Goal: Task Accomplishment & Management: Manage account settings

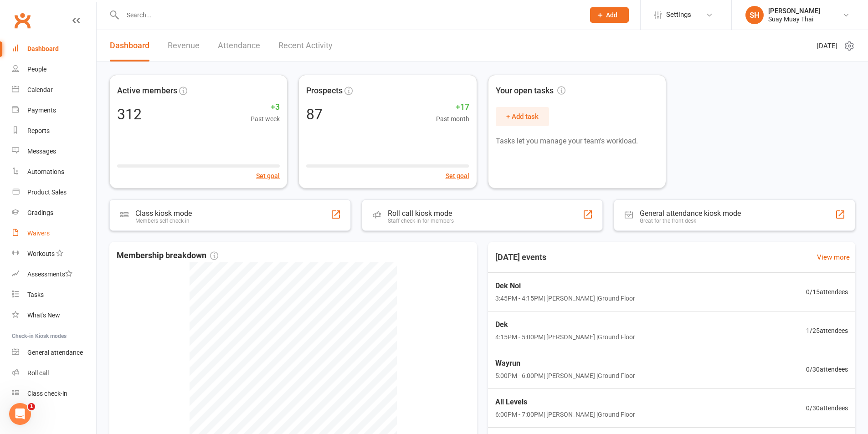
click at [36, 236] on div "Waivers" at bounding box center [38, 233] width 22 height 7
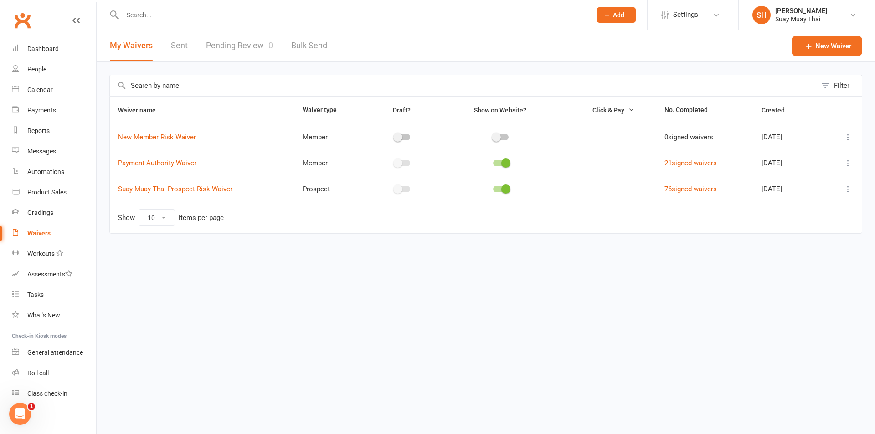
click at [243, 45] on link "Pending Review 0" at bounding box center [239, 45] width 67 height 31
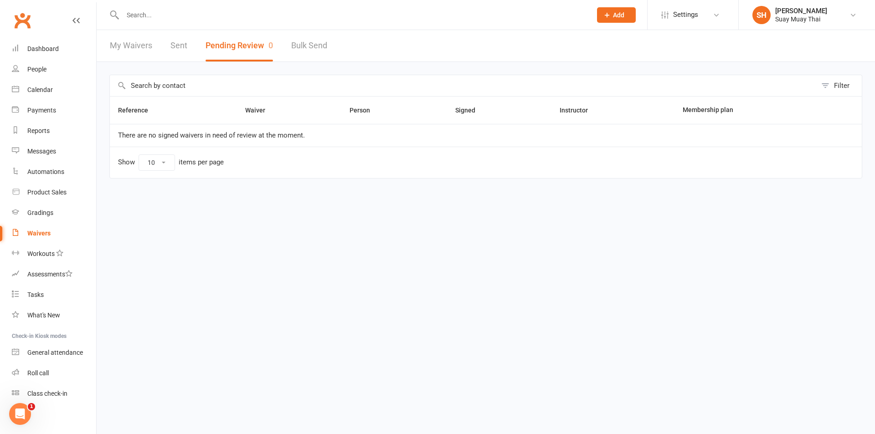
click at [136, 42] on link "My Waivers" at bounding box center [131, 45] width 42 height 31
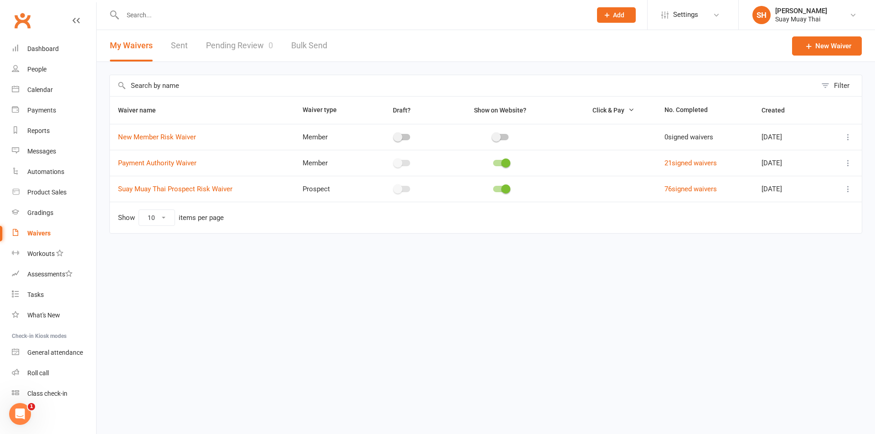
click at [149, 15] on input "text" at bounding box center [352, 15] width 465 height 13
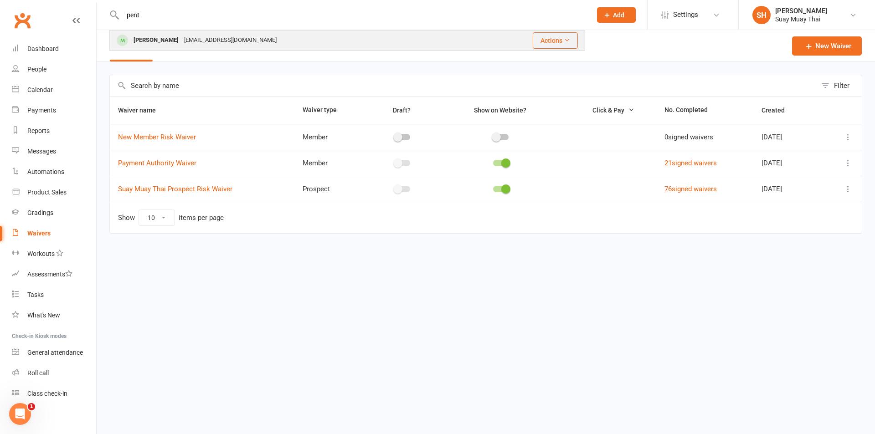
type input "pent"
click at [159, 36] on div "Charlotte Pentland" at bounding box center [156, 40] width 51 height 13
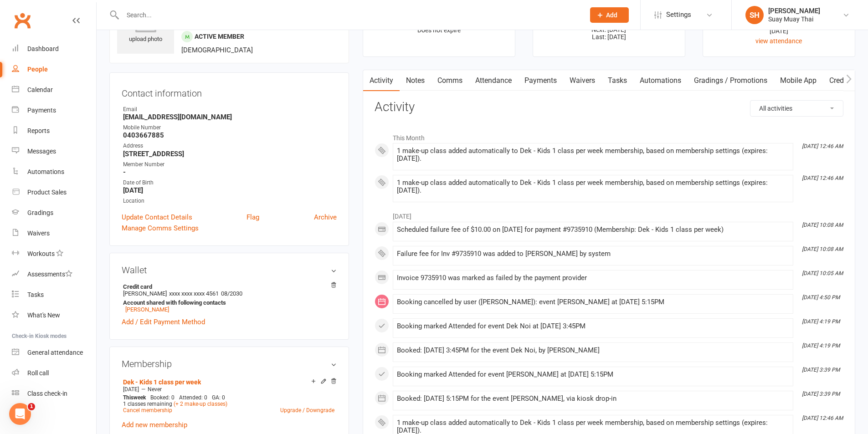
scroll to position [76, 0]
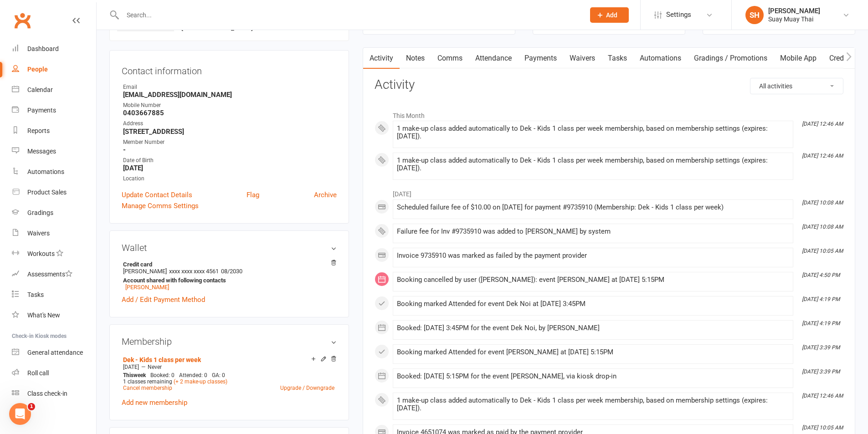
click at [541, 57] on link "Payments" at bounding box center [540, 58] width 45 height 21
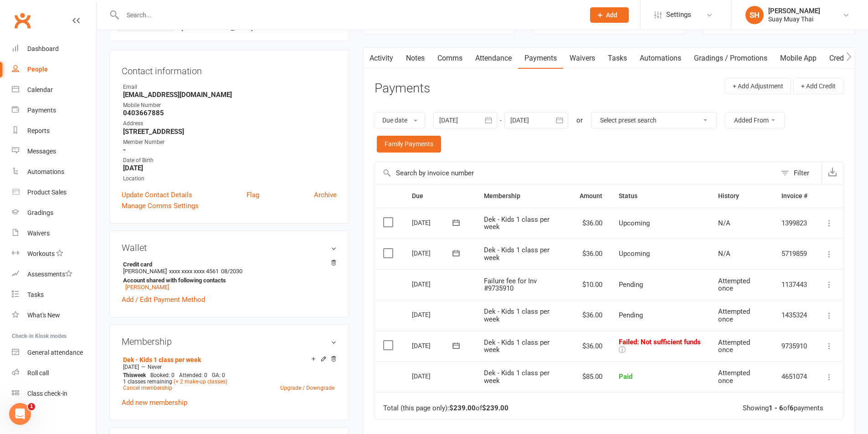
click at [688, 93] on header "Payments + Add Adjustment + Add Credit" at bounding box center [608, 90] width 469 height 25
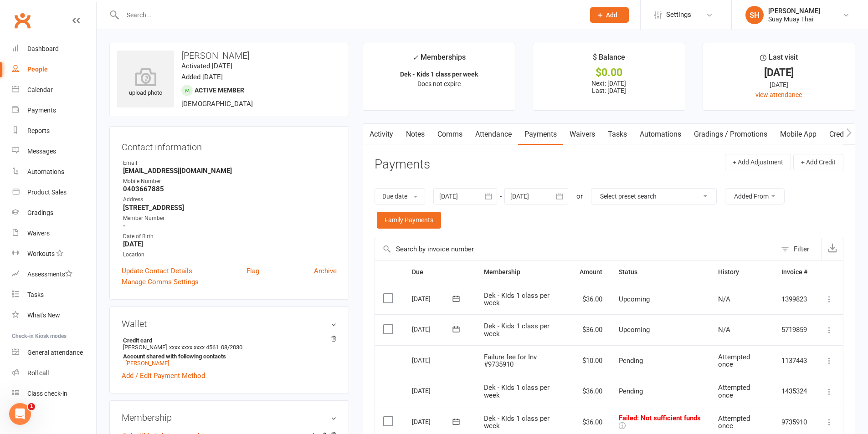
click at [37, 72] on div "People" at bounding box center [37, 69] width 21 height 7
select select "100"
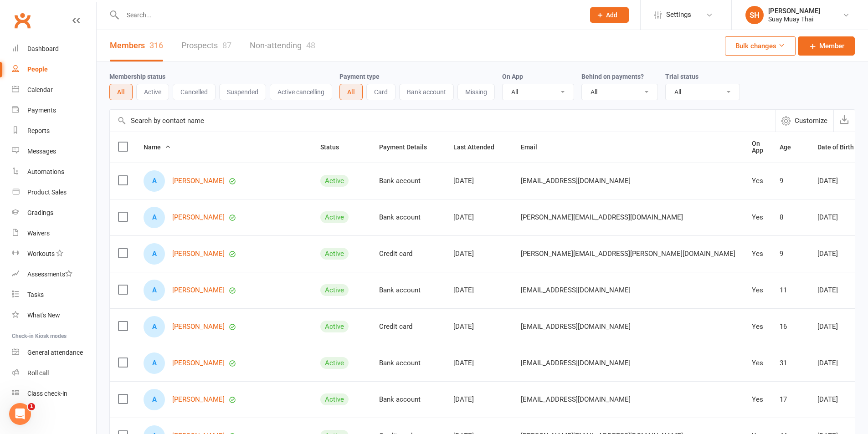
click at [629, 91] on select "All No Yes" at bounding box center [620, 91] width 76 height 15
click at [648, 91] on select "All No Yes" at bounding box center [620, 91] width 76 height 15
select select "true"
click at [582, 84] on select "All No Yes" at bounding box center [620, 91] width 76 height 15
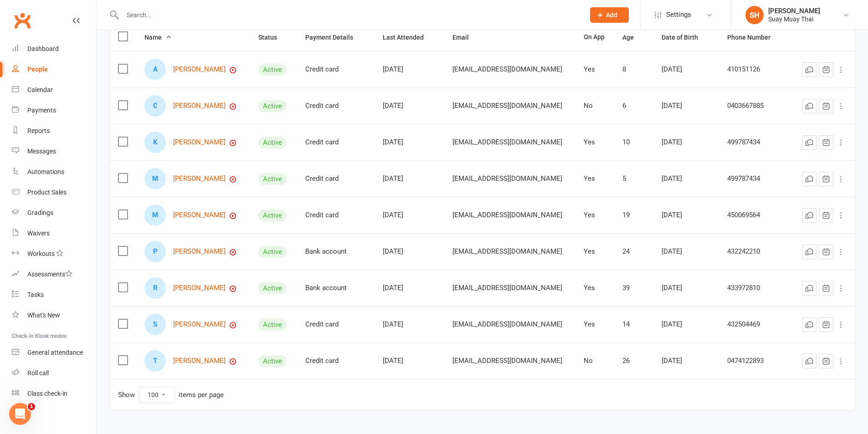
scroll to position [134, 0]
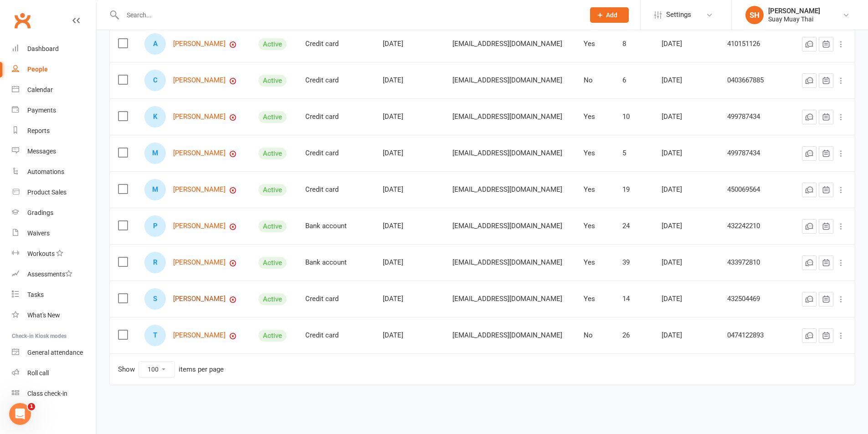
click at [186, 298] on link "[PERSON_NAME]" at bounding box center [199, 299] width 52 height 8
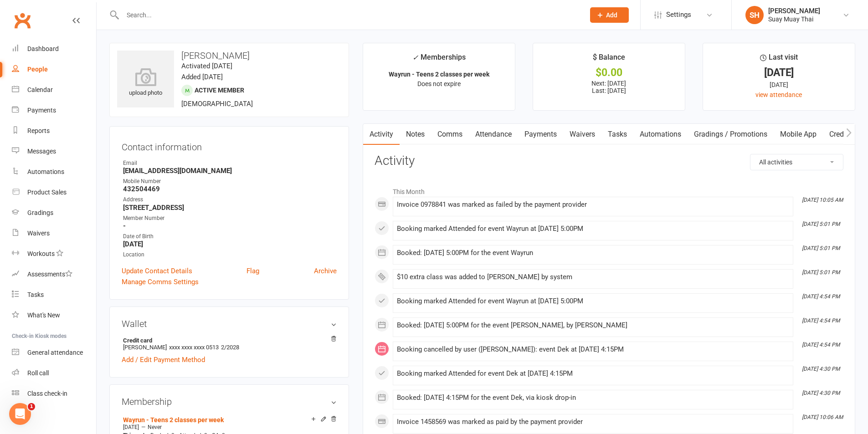
click at [538, 137] on link "Payments" at bounding box center [540, 134] width 45 height 21
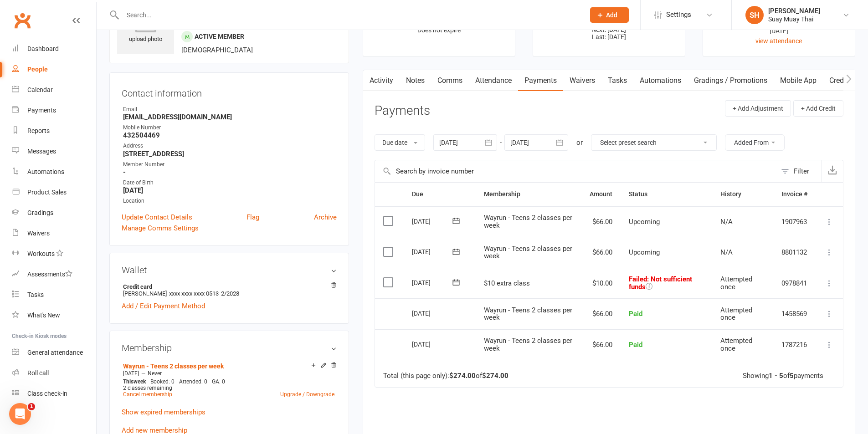
scroll to position [76, 0]
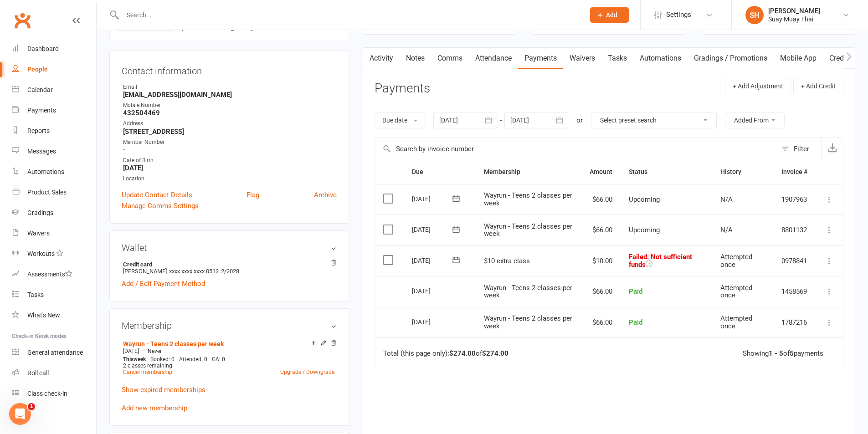
click at [829, 262] on icon at bounding box center [829, 260] width 9 height 9
click at [774, 351] on link "Retry now" at bounding box center [789, 352] width 90 height 18
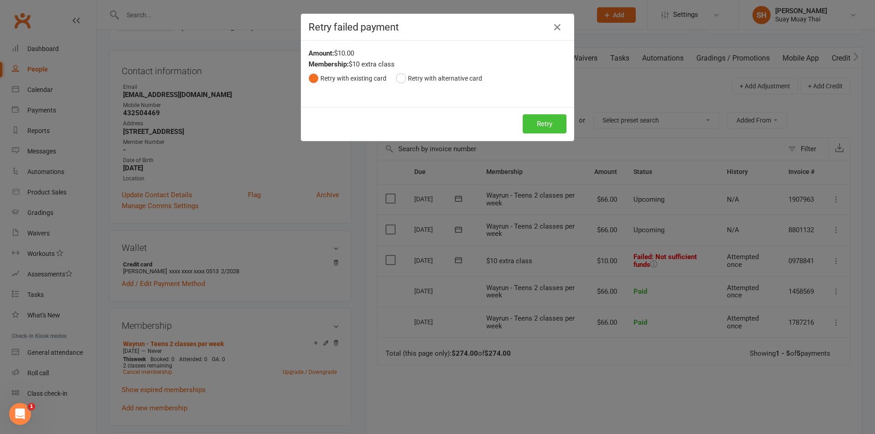
click at [549, 120] on button "Retry" at bounding box center [545, 123] width 44 height 19
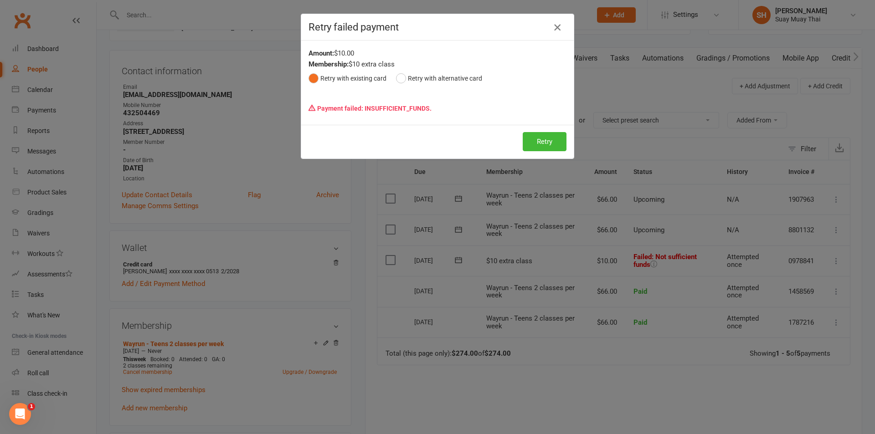
click at [552, 26] on icon "button" at bounding box center [557, 27] width 11 height 11
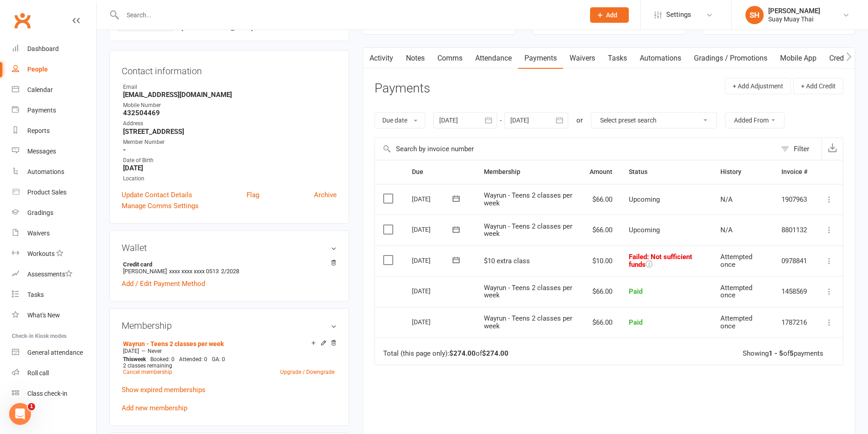
click at [825, 258] on icon at bounding box center [829, 260] width 9 height 9
click at [762, 352] on link "Retry now" at bounding box center [789, 352] width 90 height 18
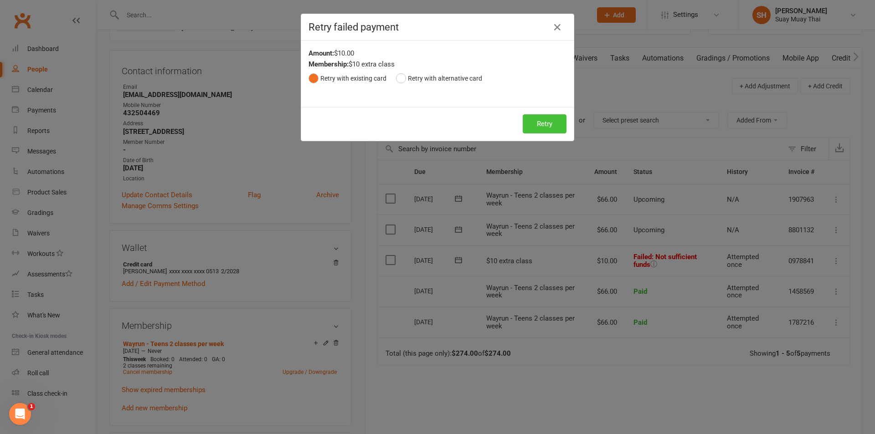
click at [534, 122] on button "Retry" at bounding box center [545, 123] width 44 height 19
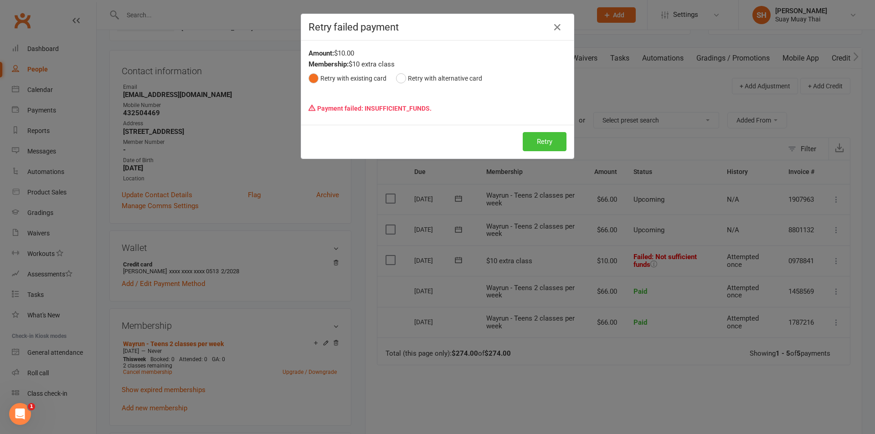
click at [540, 143] on button "Retry" at bounding box center [545, 141] width 44 height 19
click at [554, 32] on icon "button" at bounding box center [557, 27] width 11 height 11
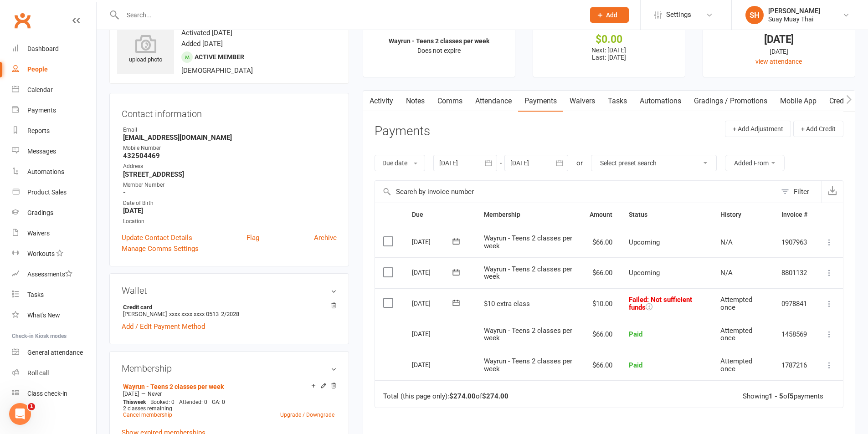
scroll to position [0, 0]
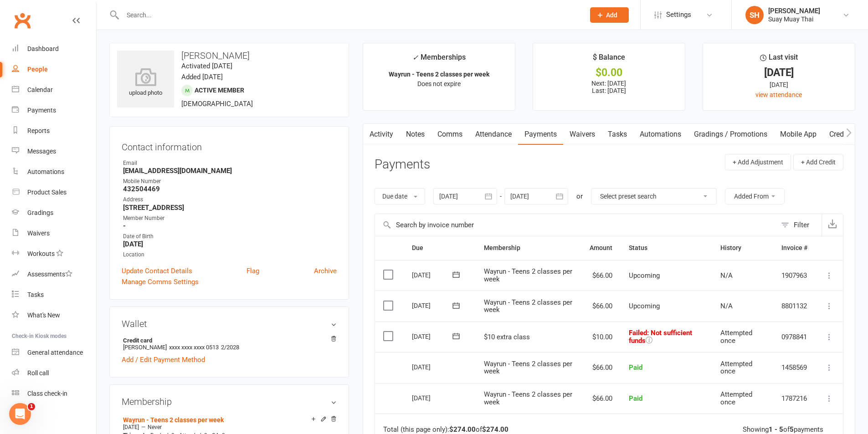
select select "true"
select select "100"
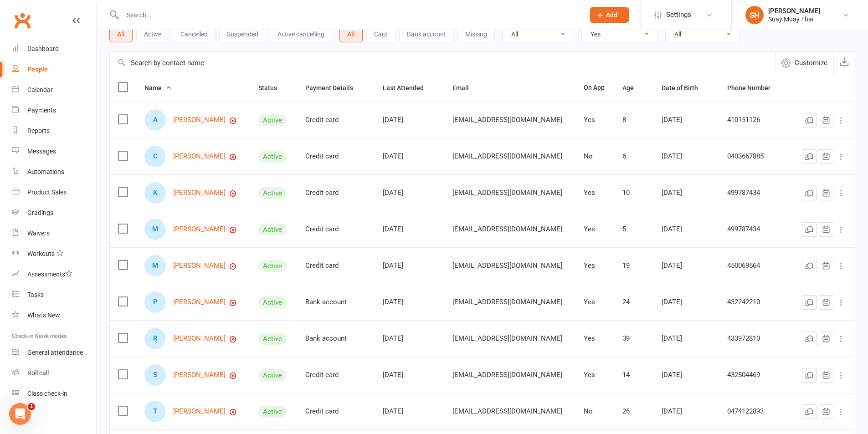
scroll to position [134, 0]
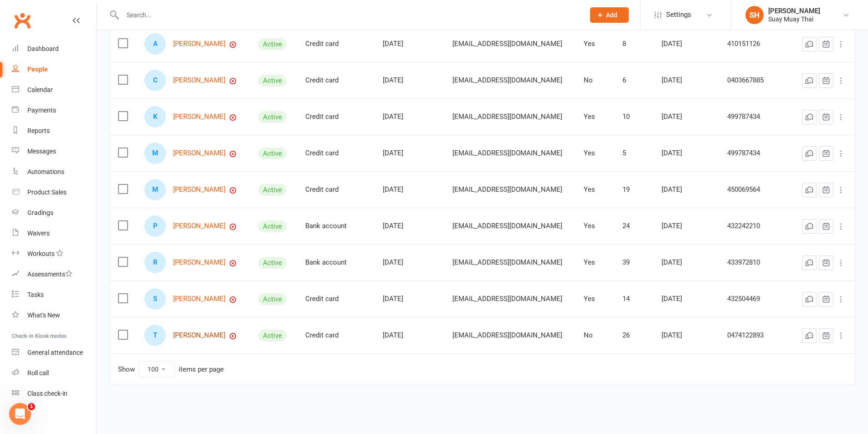
click at [198, 336] on link "Tiffany Blain" at bounding box center [199, 336] width 52 height 8
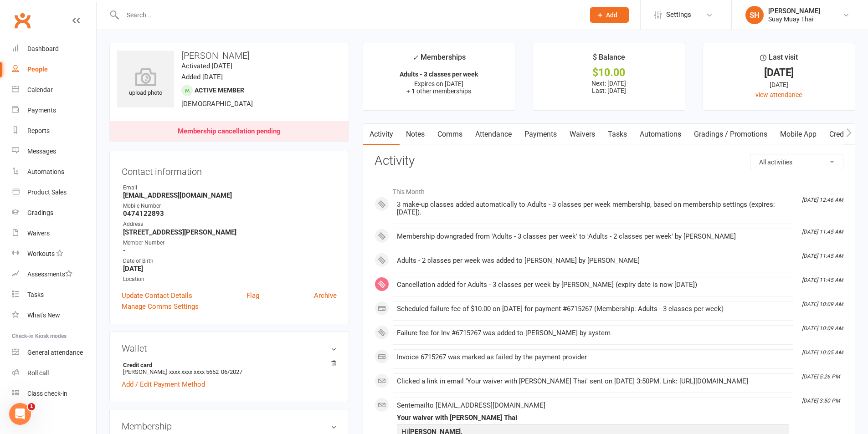
click at [548, 133] on link "Payments" at bounding box center [540, 134] width 45 height 21
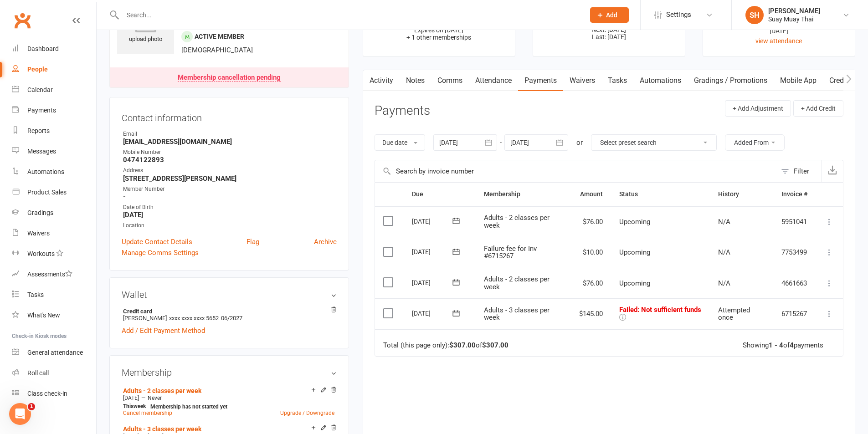
scroll to position [76, 0]
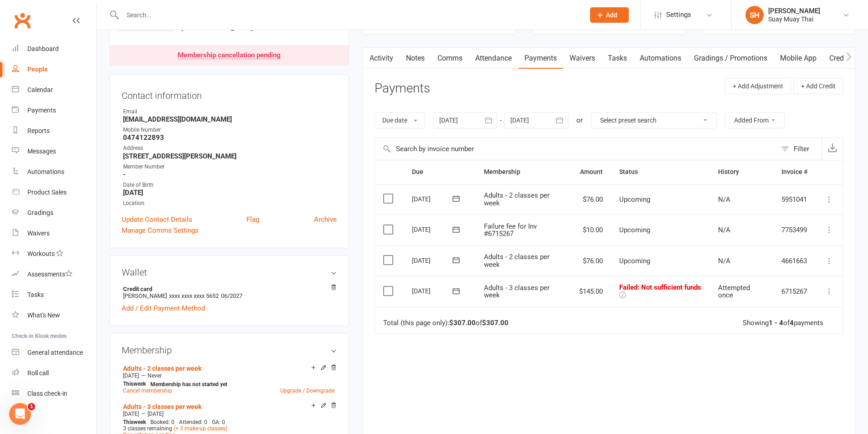
click at [827, 289] on icon at bounding box center [829, 291] width 9 height 9
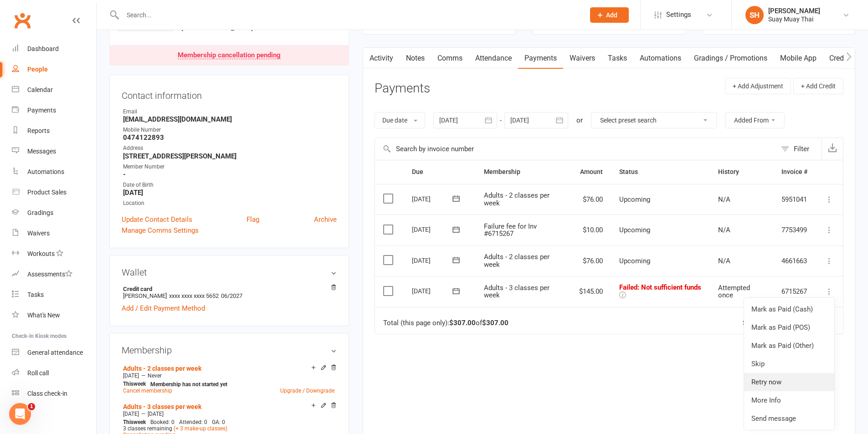
click at [767, 383] on link "Retry now" at bounding box center [789, 382] width 90 height 18
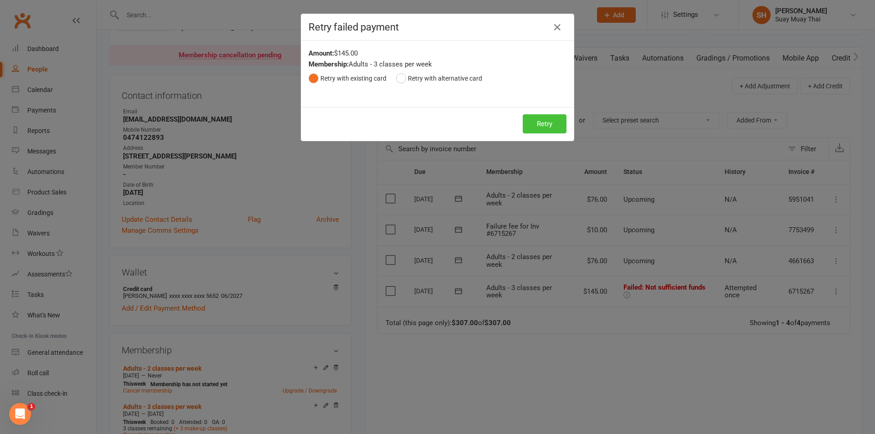
click at [556, 120] on button "Retry" at bounding box center [545, 123] width 44 height 19
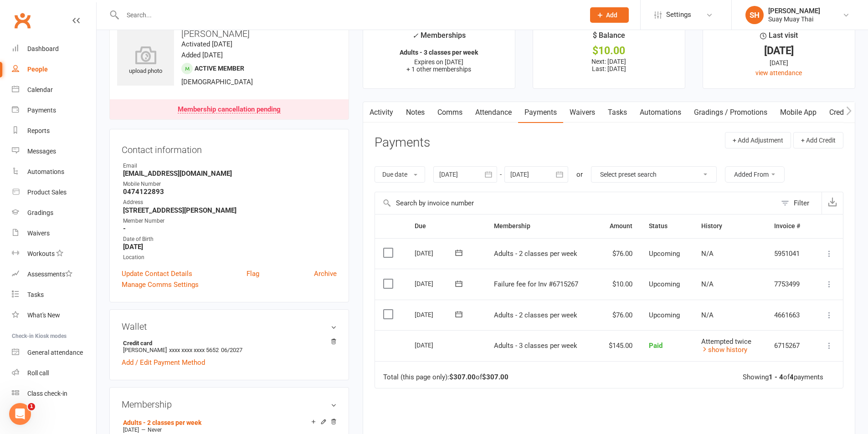
scroll to position [0, 0]
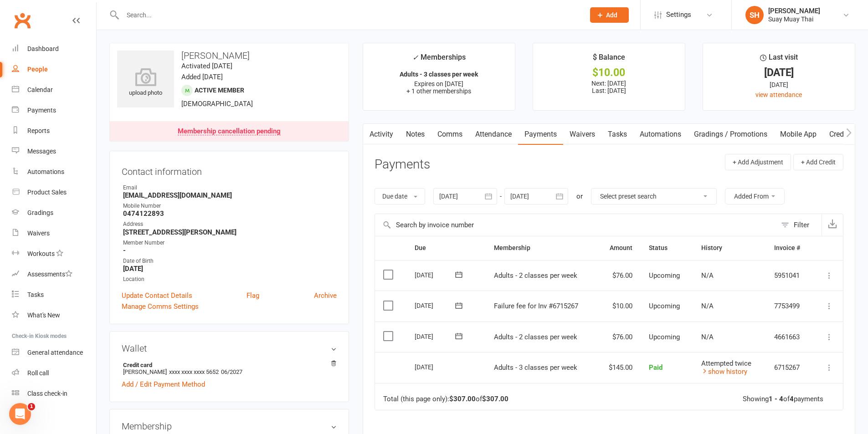
click at [828, 305] on icon at bounding box center [829, 306] width 9 height 9
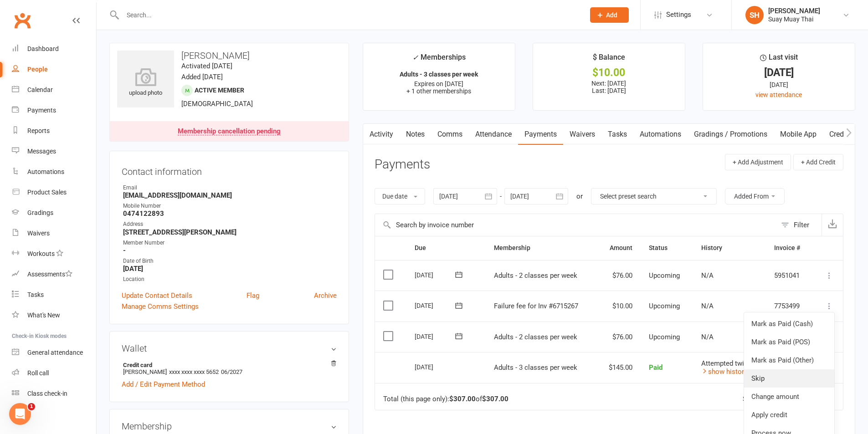
scroll to position [76, 0]
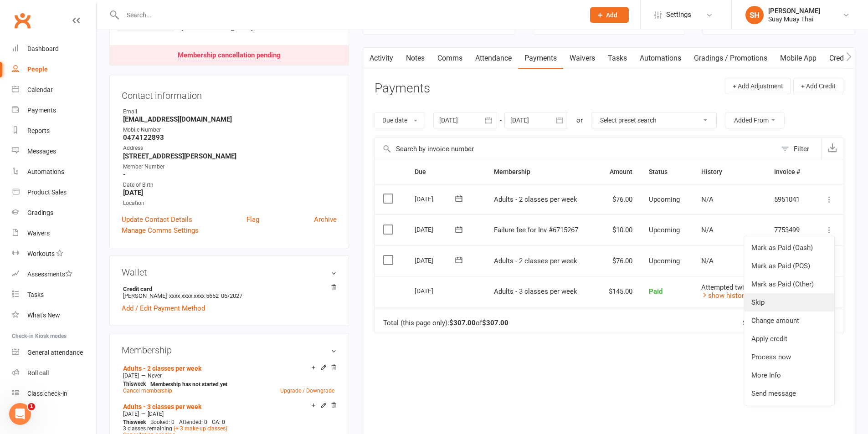
click at [761, 302] on link "Skip" at bounding box center [789, 302] width 90 height 18
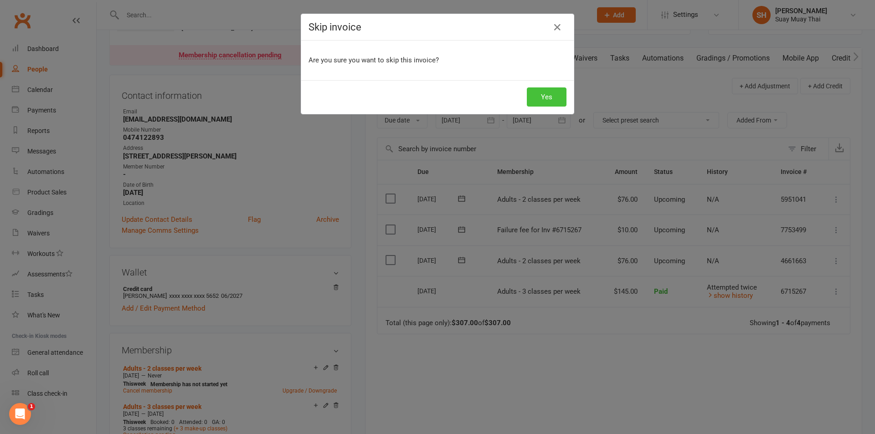
click at [546, 89] on button "Yes" at bounding box center [547, 96] width 40 height 19
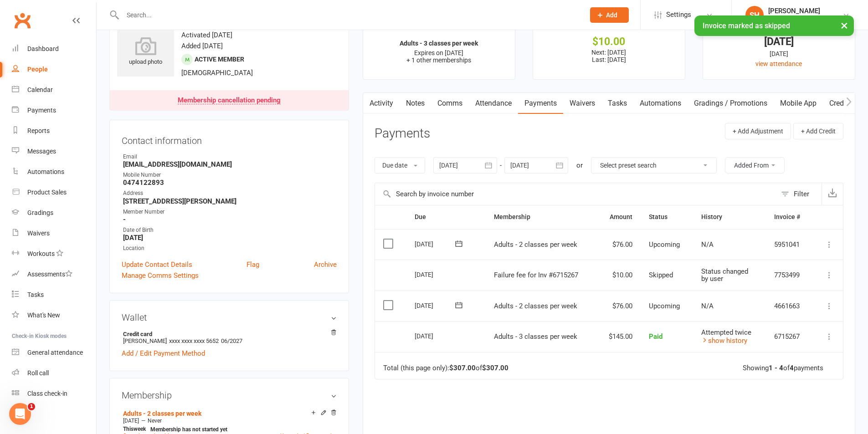
scroll to position [0, 0]
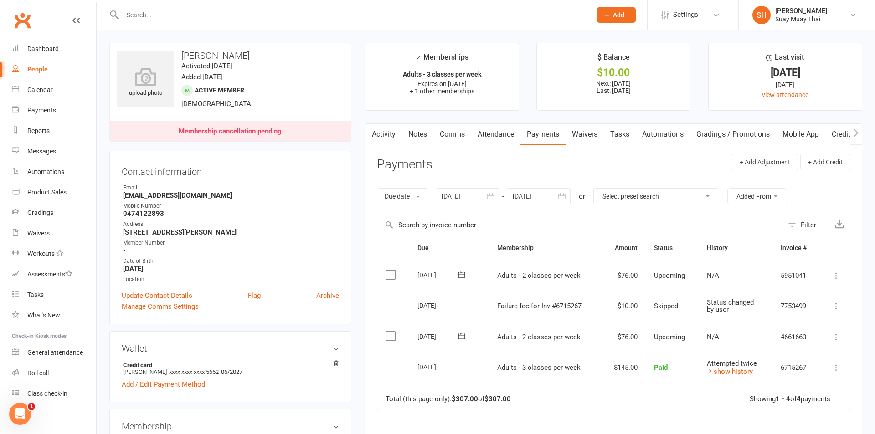
select select "true"
select select "100"
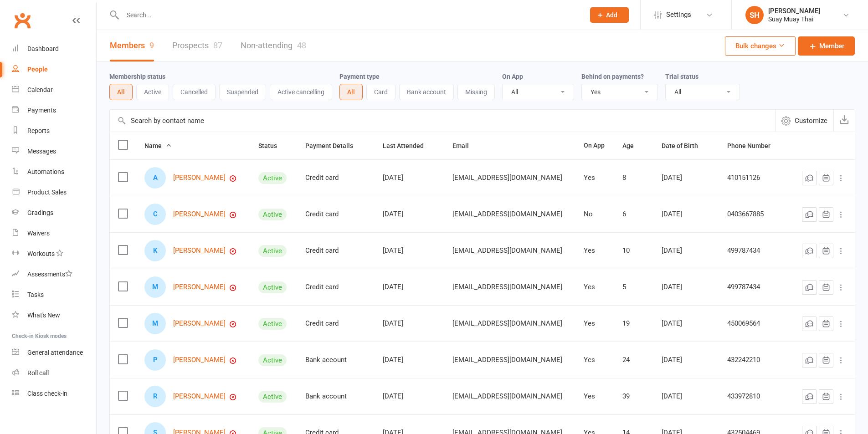
select select "true"
select select "100"
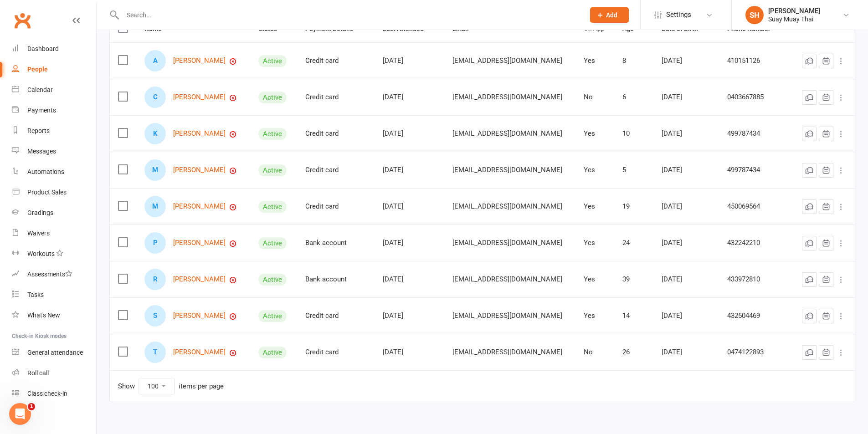
scroll to position [134, 0]
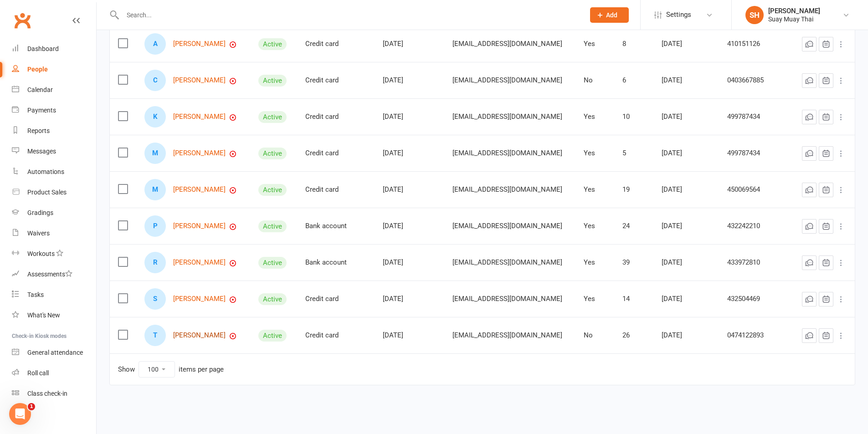
click at [197, 334] on link "Tiffany Blain" at bounding box center [199, 336] width 52 height 8
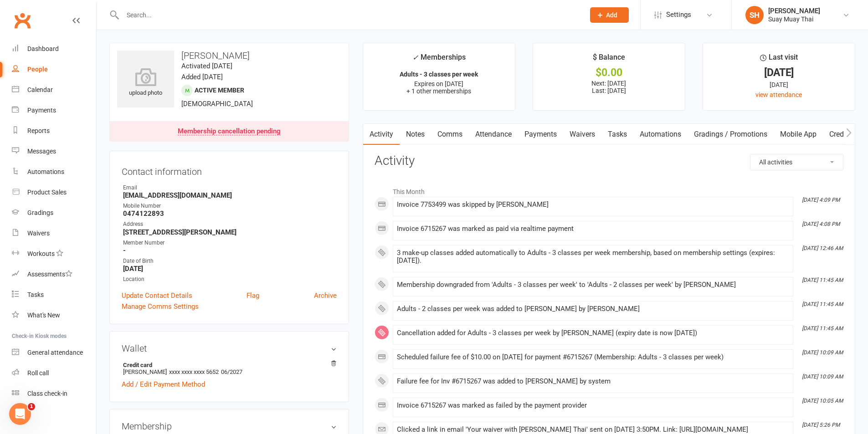
click at [538, 138] on link "Payments" at bounding box center [540, 134] width 45 height 21
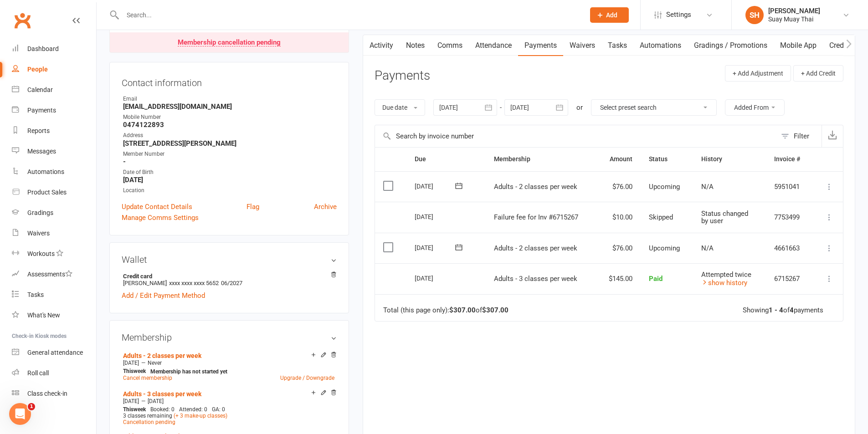
scroll to position [164, 0]
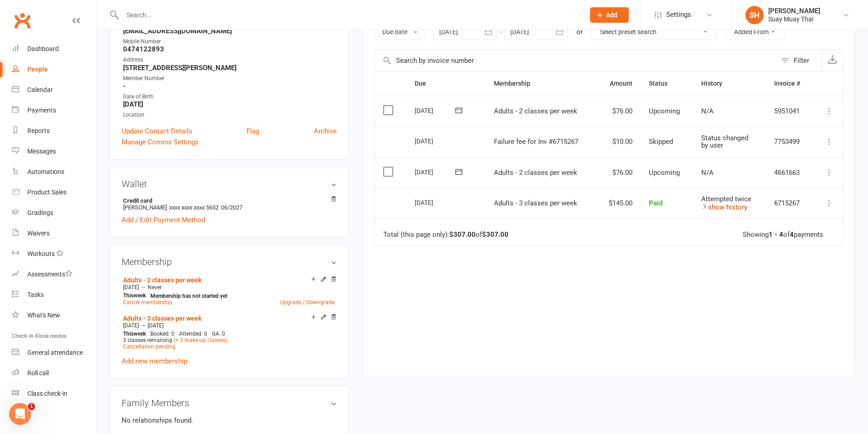
click at [725, 205] on link "show history" at bounding box center [724, 207] width 46 height 8
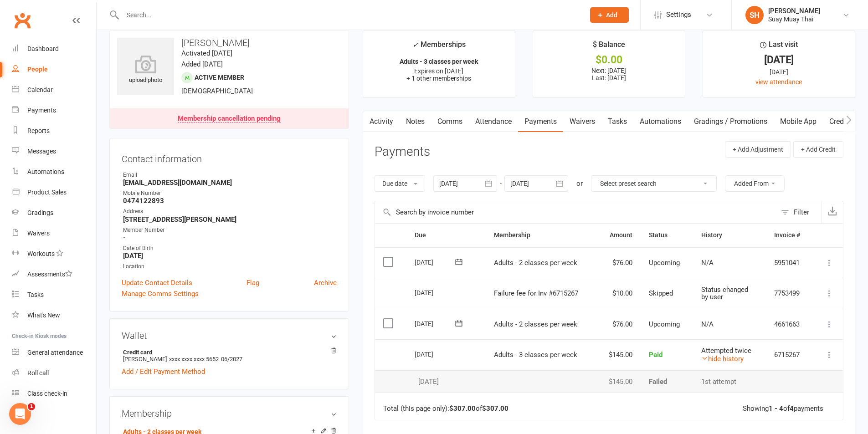
scroll to position [0, 0]
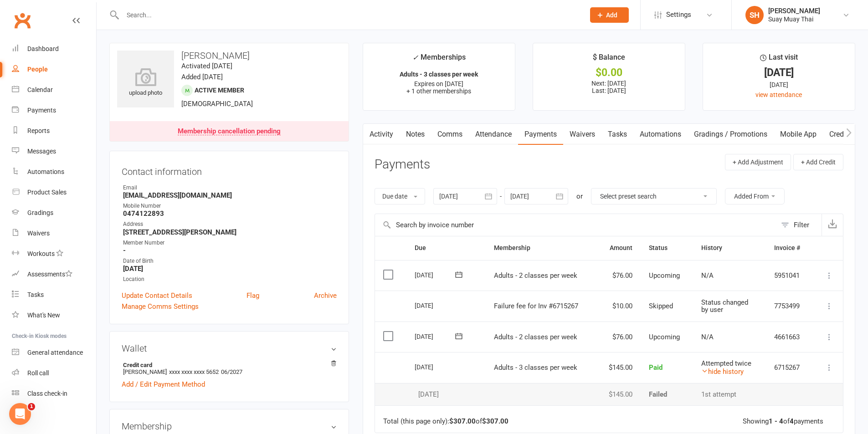
select select "true"
select select "100"
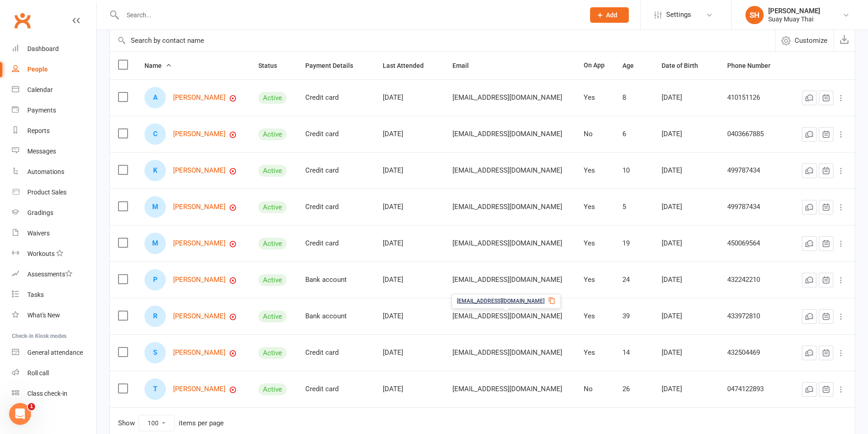
scroll to position [58, 0]
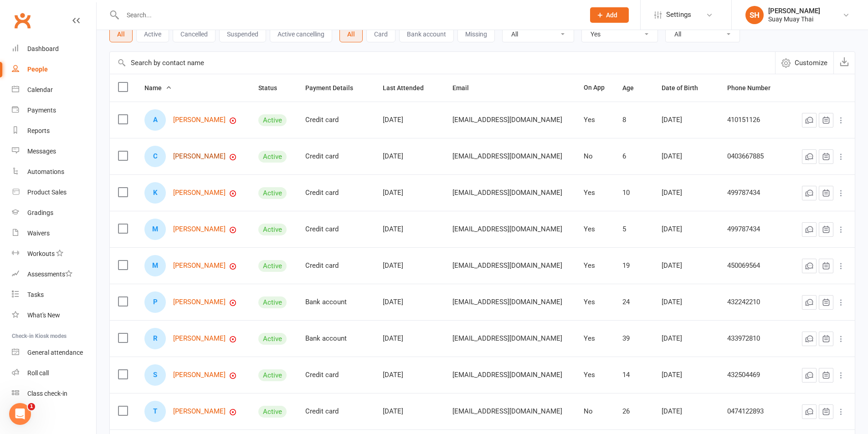
click at [204, 159] on link "[PERSON_NAME]" at bounding box center [199, 157] width 52 height 8
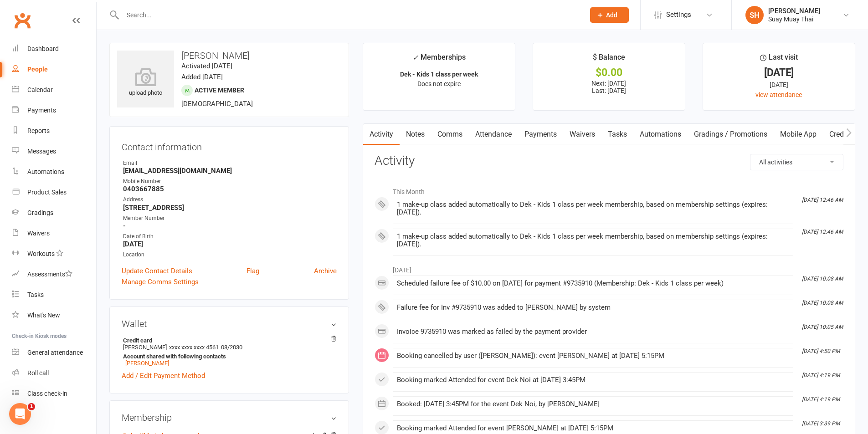
click at [538, 133] on link "Payments" at bounding box center [540, 134] width 45 height 21
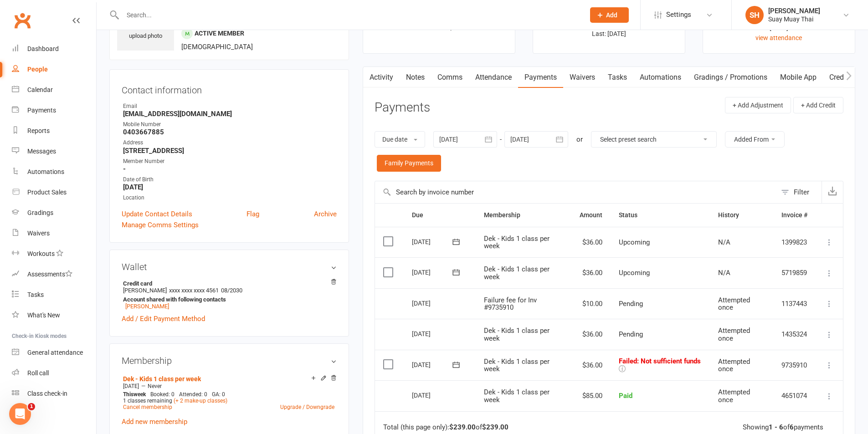
scroll to position [76, 0]
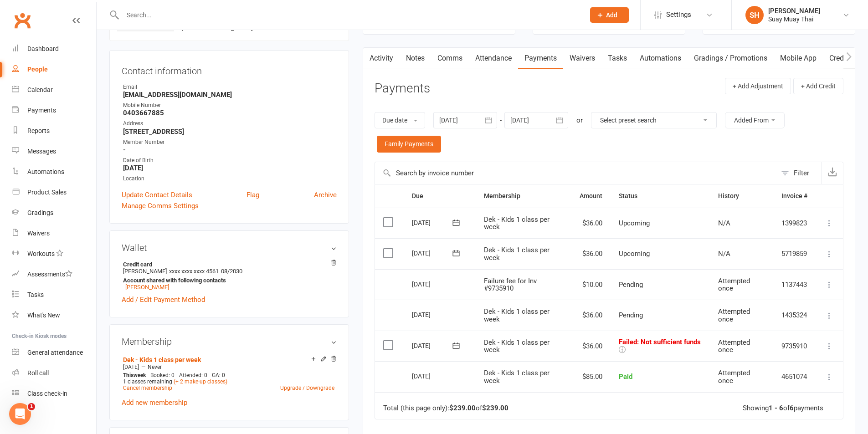
click at [496, 59] on link "Attendance" at bounding box center [493, 58] width 49 height 21
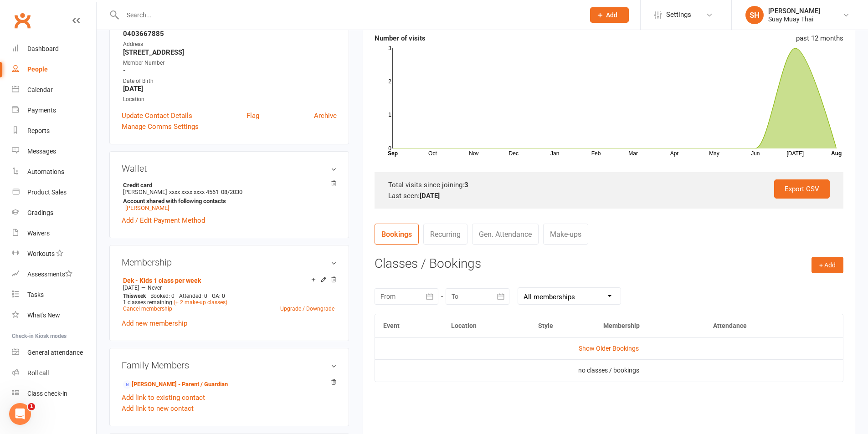
scroll to position [152, 0]
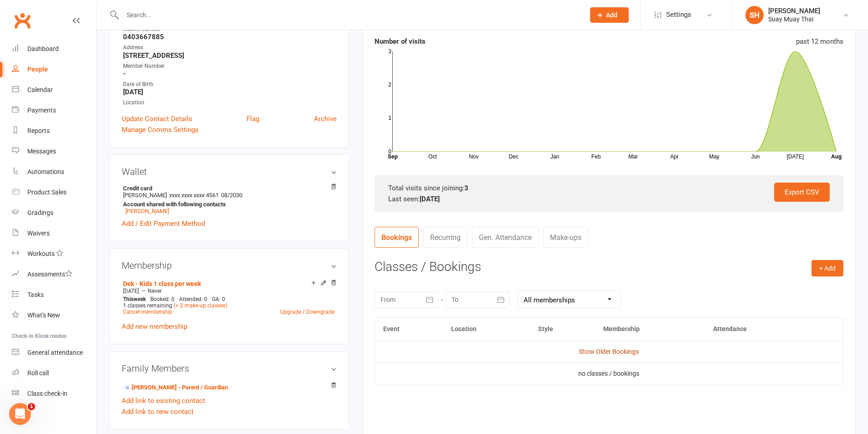
click at [596, 350] on link "Show Older Bookings" at bounding box center [609, 351] width 60 height 7
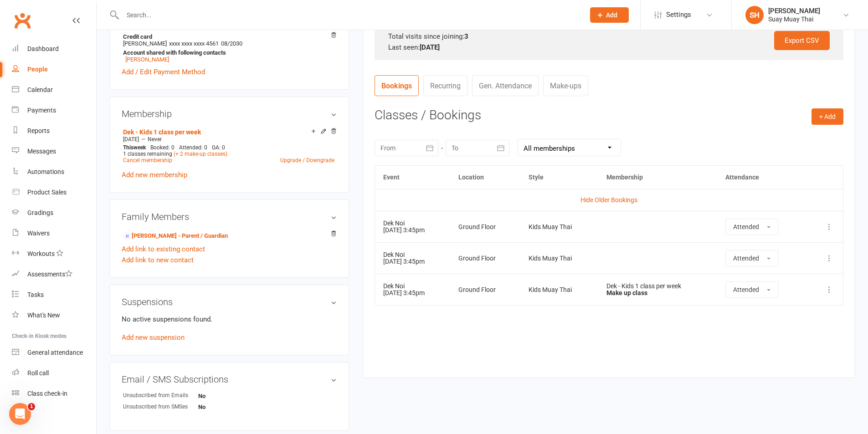
scroll to position [380, 0]
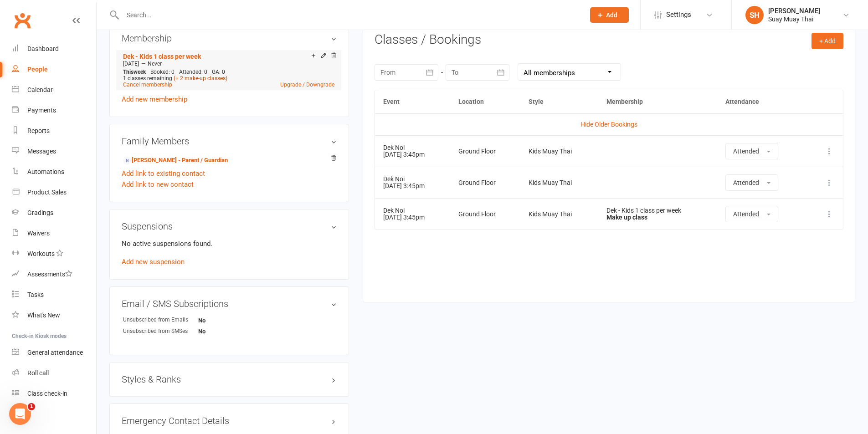
click at [202, 78] on link "(+ 2 make-up classes)" at bounding box center [201, 78] width 54 height 6
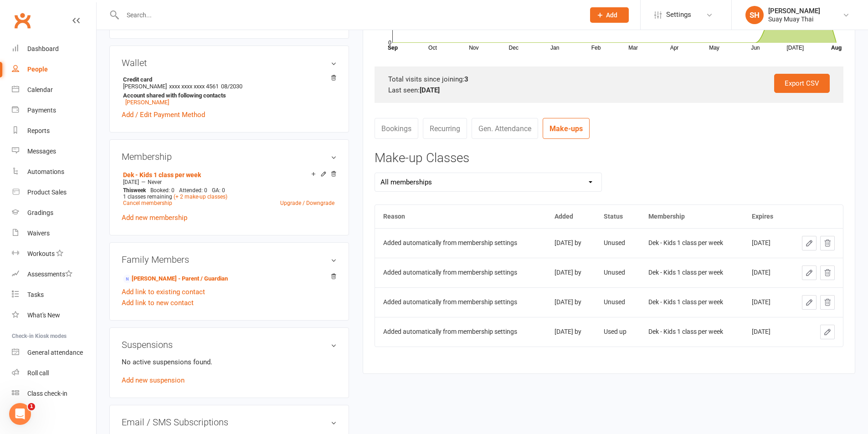
scroll to position [228, 0]
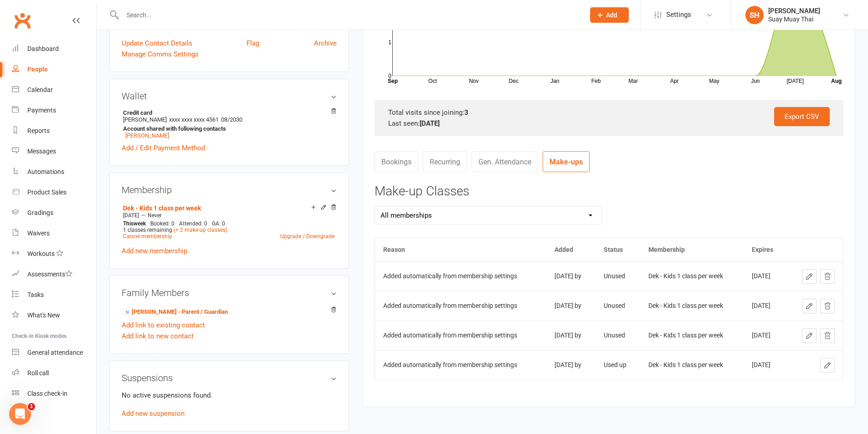
click at [490, 157] on link "Gen. Attendance" at bounding box center [505, 161] width 67 height 21
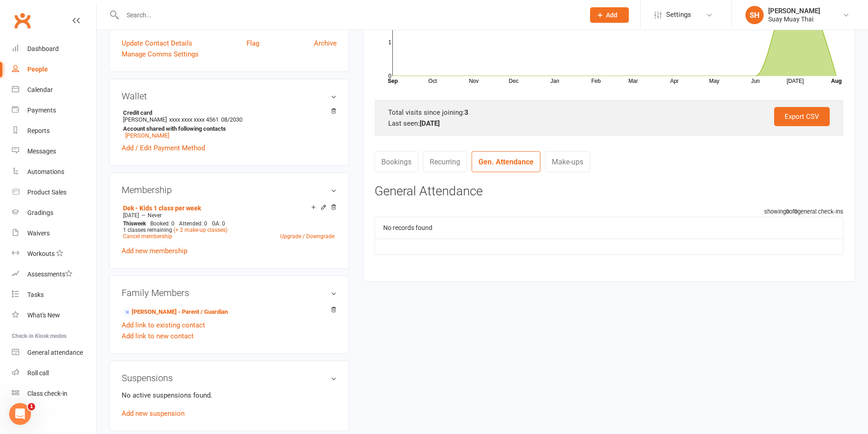
click at [388, 165] on link "Bookings" at bounding box center [396, 161] width 44 height 21
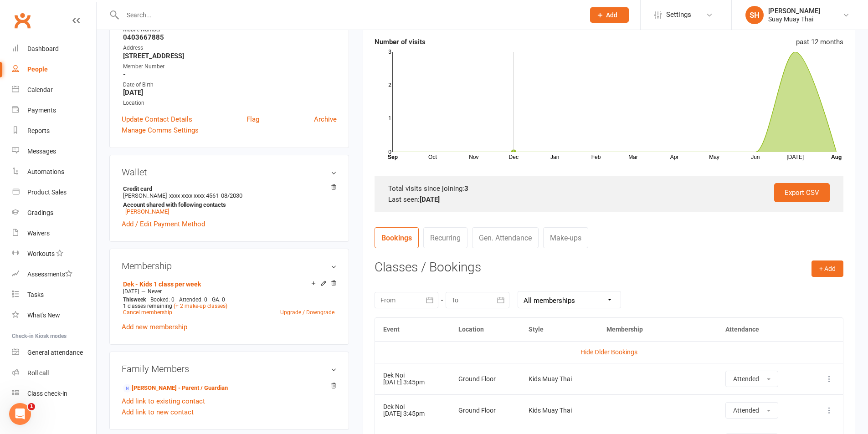
scroll to position [0, 0]
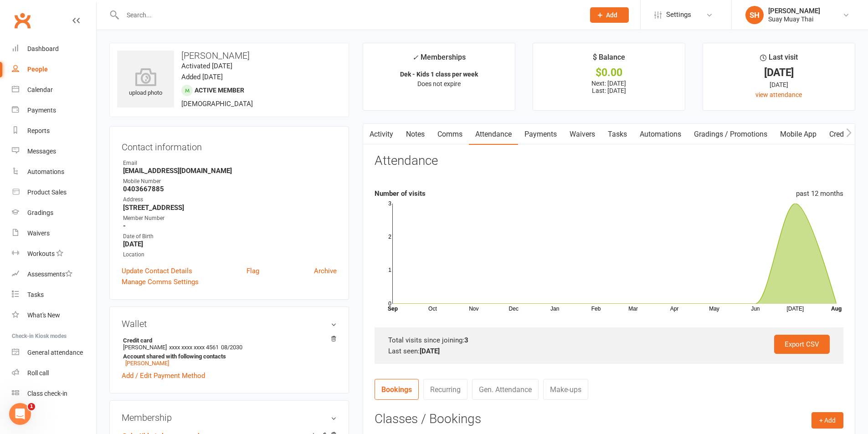
click at [533, 133] on link "Payments" at bounding box center [540, 134] width 45 height 21
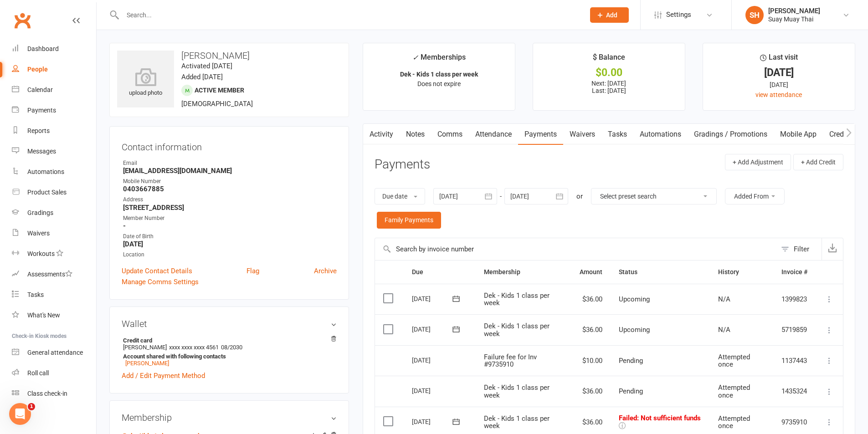
click at [145, 16] on input "text" at bounding box center [349, 15] width 458 height 13
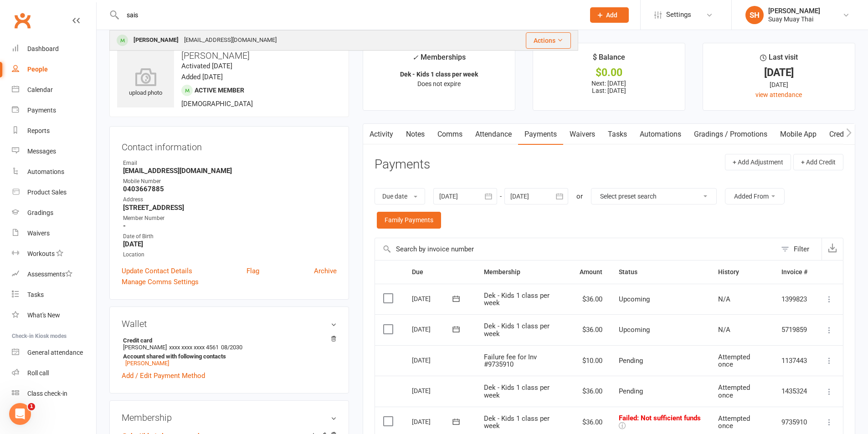
type input "sais"
click at [157, 41] on div "[PERSON_NAME]" at bounding box center [156, 40] width 51 height 13
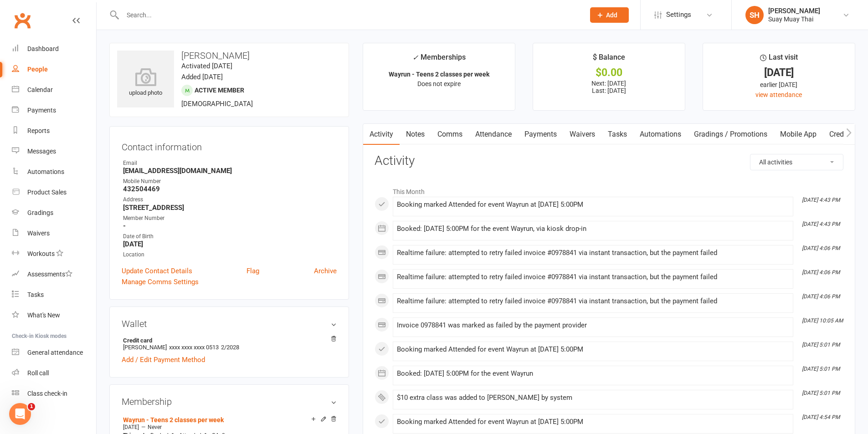
click at [540, 136] on link "Payments" at bounding box center [540, 134] width 45 height 21
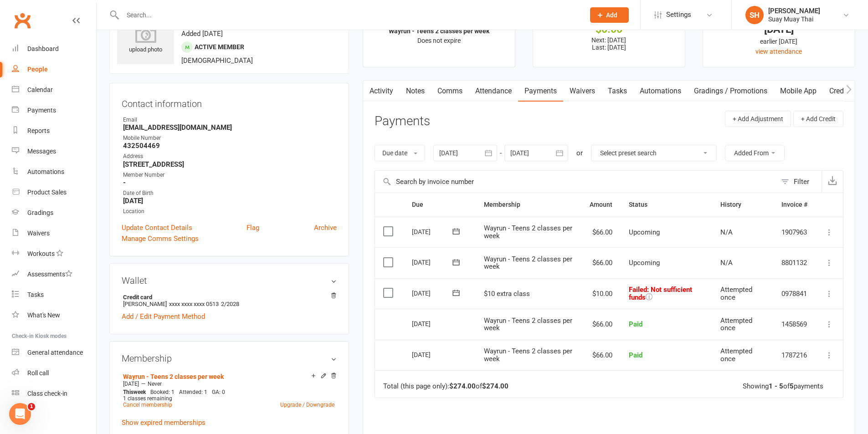
scroll to position [76, 0]
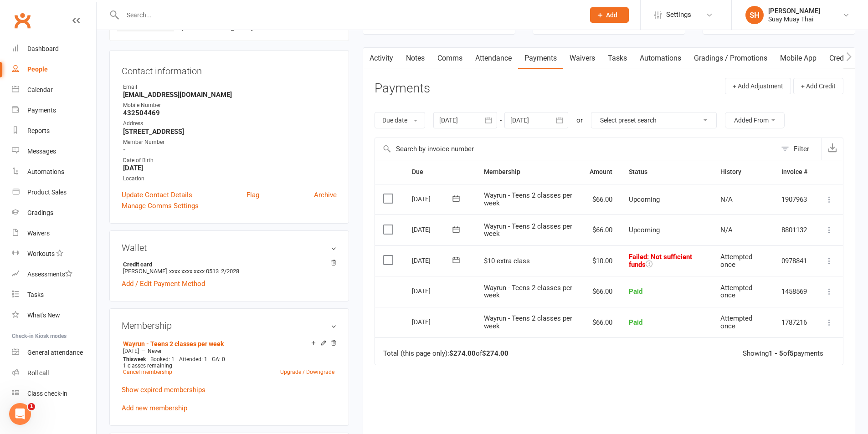
click at [829, 260] on icon at bounding box center [829, 260] width 9 height 9
click at [777, 296] on link "Mark as Paid (POS)" at bounding box center [789, 297] width 90 height 18
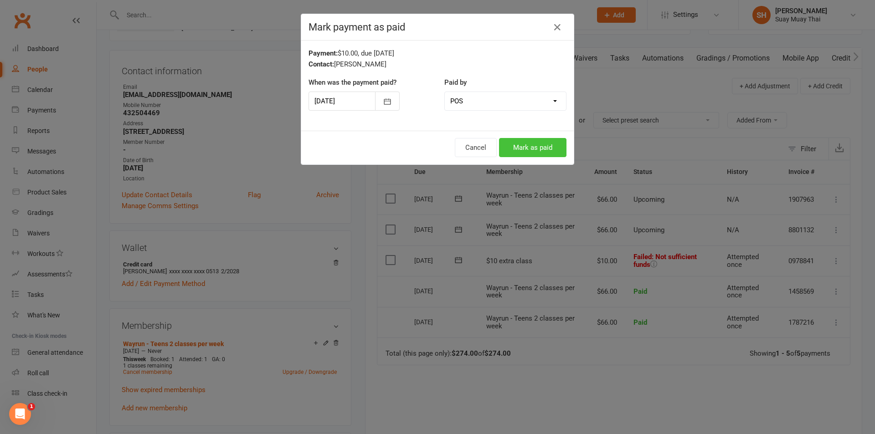
click at [527, 146] on button "Mark as paid" at bounding box center [532, 147] width 67 height 19
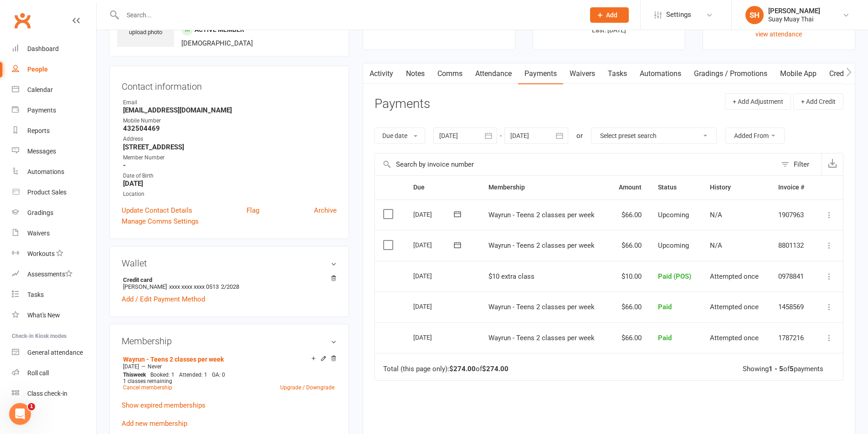
scroll to position [152, 0]
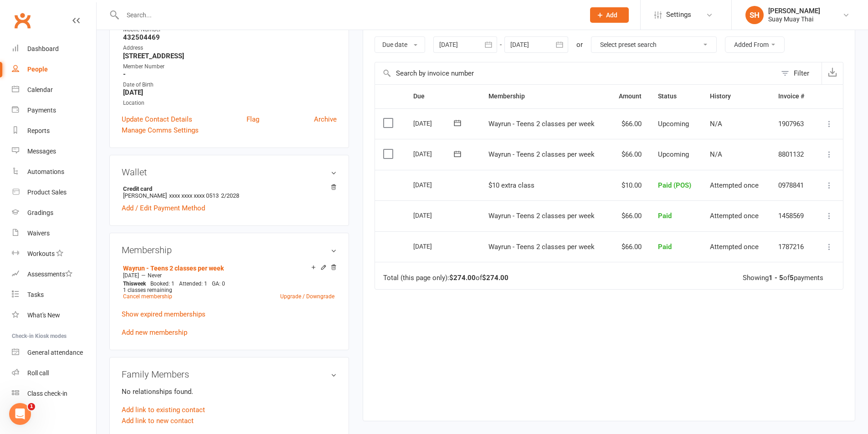
click at [333, 247] on h3 "Membership" at bounding box center [229, 250] width 215 height 10
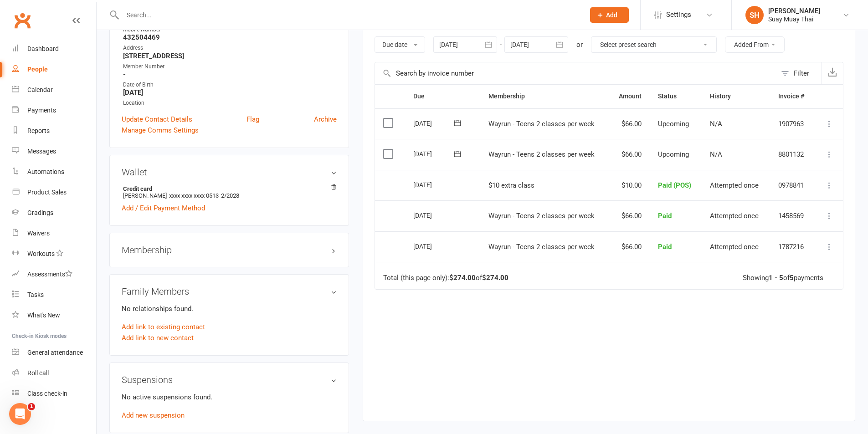
click at [333, 247] on h3 "Membership" at bounding box center [229, 250] width 215 height 10
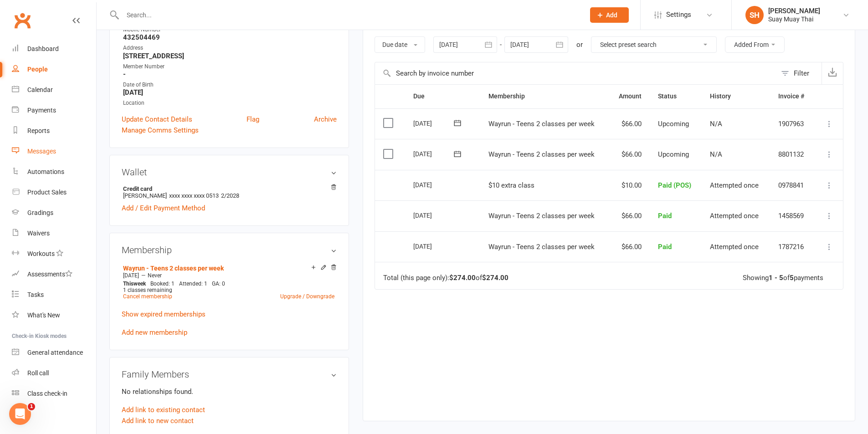
click at [43, 149] on div "Messages" at bounding box center [41, 151] width 29 height 7
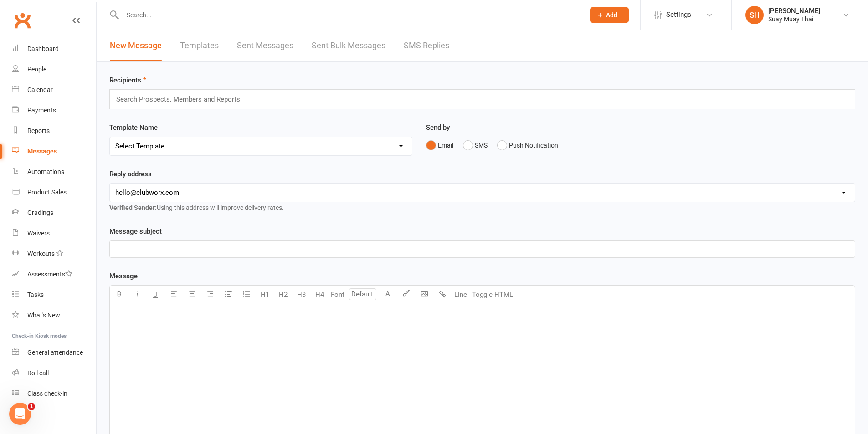
click at [420, 46] on link "SMS Replies" at bounding box center [427, 45] width 46 height 31
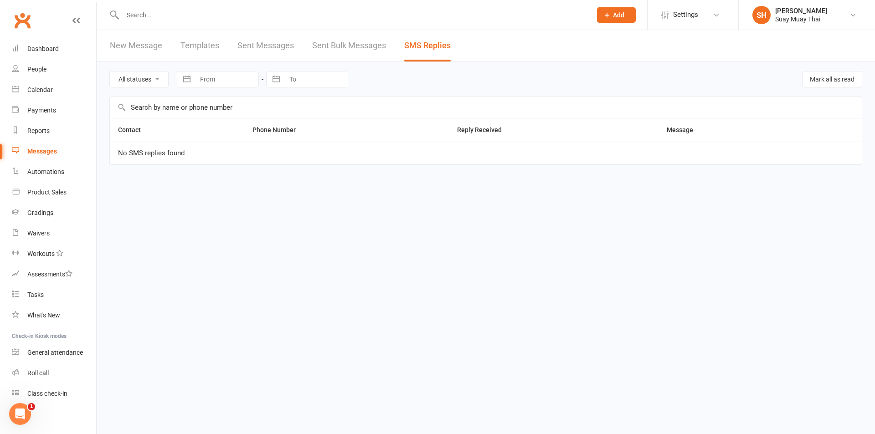
click at [369, 46] on link "Sent Bulk Messages" at bounding box center [349, 45] width 74 height 31
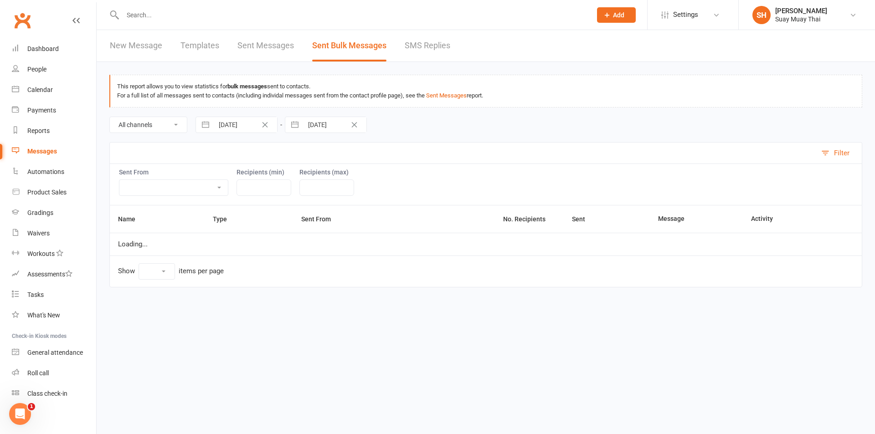
select select "10"
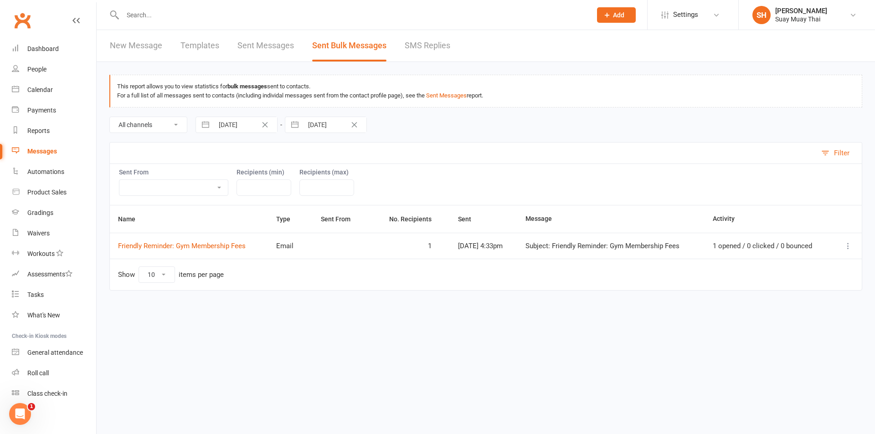
click at [847, 247] on icon at bounding box center [847, 245] width 9 height 9
click at [768, 284] on link "Message Details" at bounding box center [790, 282] width 125 height 18
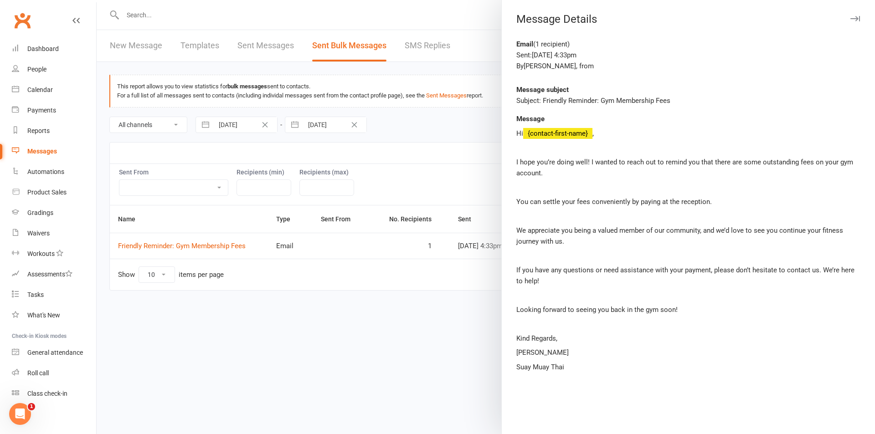
click at [850, 19] on icon "button" at bounding box center [855, 18] width 10 height 5
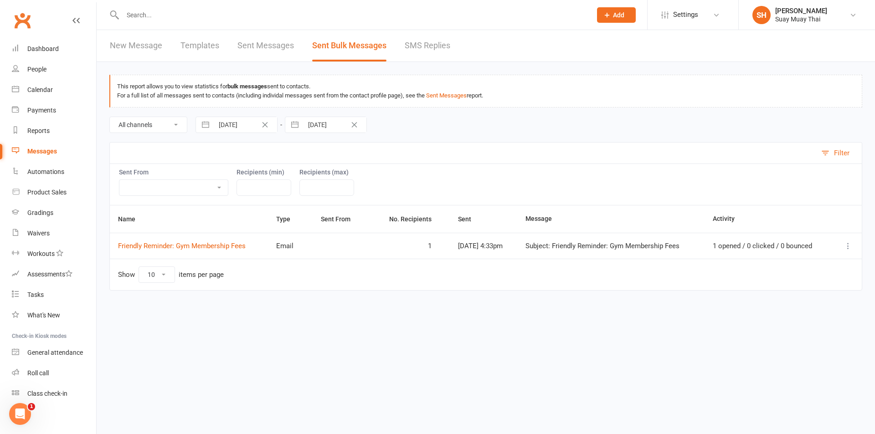
click at [250, 52] on link "Sent Messages" at bounding box center [265, 45] width 56 height 31
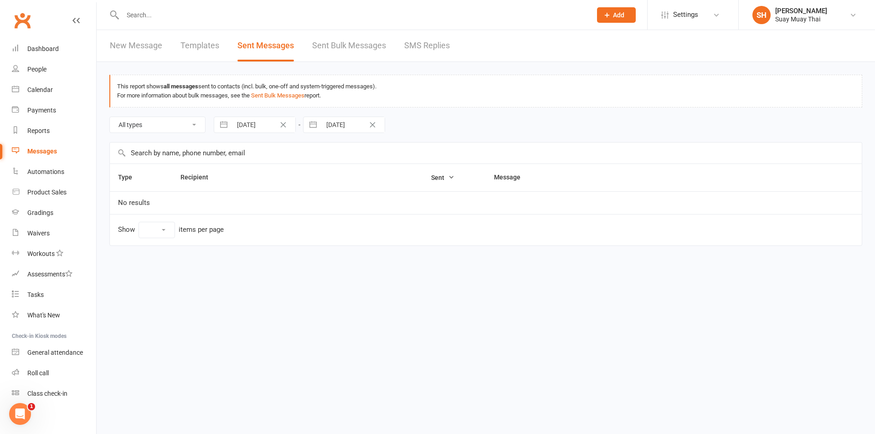
select select "100"
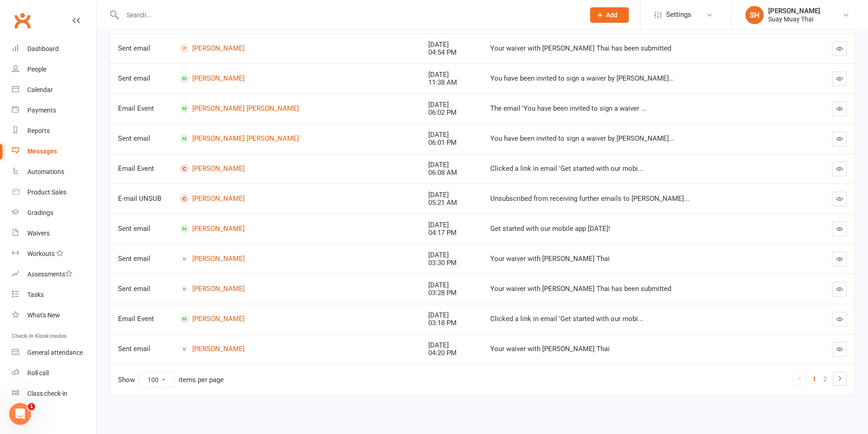
scroll to position [2835, 0]
click at [826, 379] on link "2" at bounding box center [825, 378] width 11 height 13
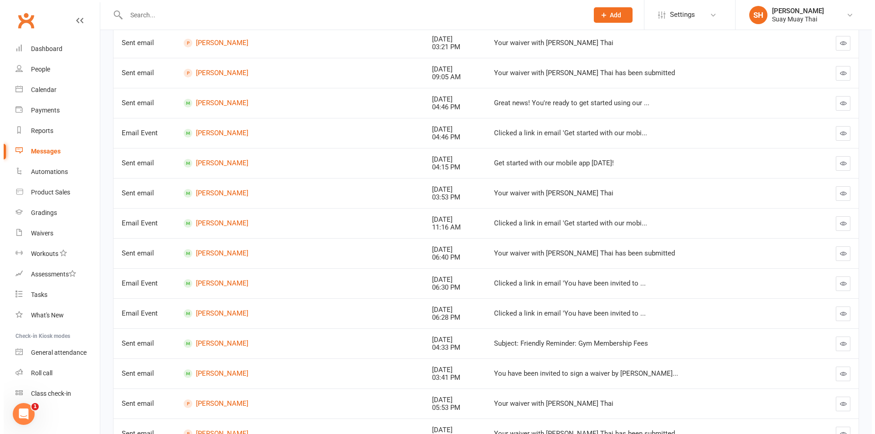
scroll to position [270, 0]
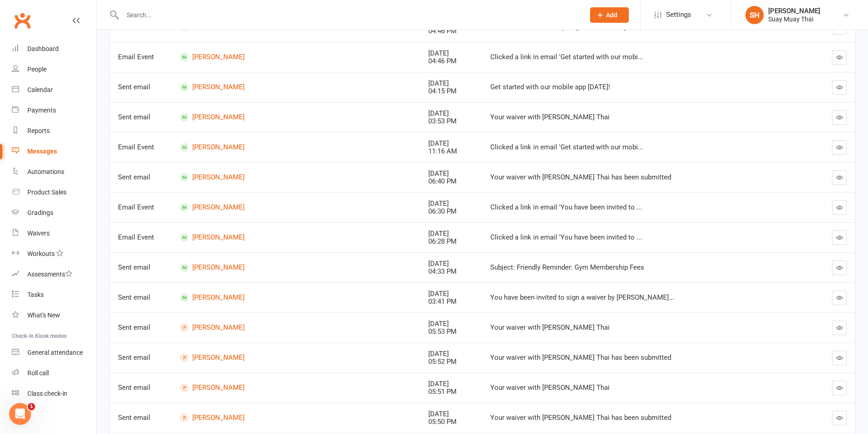
click at [841, 266] on icon "button" at bounding box center [839, 267] width 7 height 7
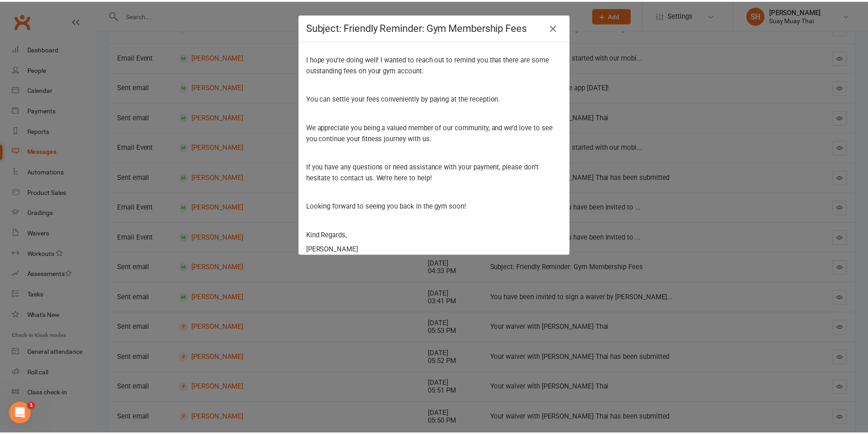
scroll to position [52, 0]
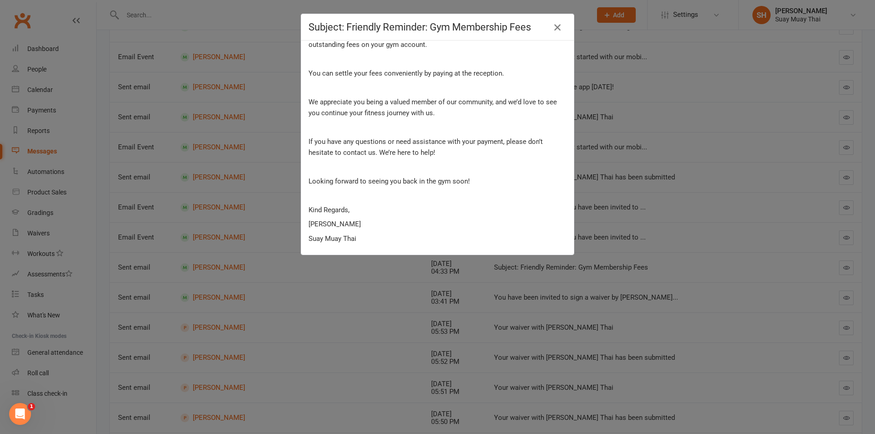
click at [557, 28] on icon "button" at bounding box center [557, 27] width 11 height 11
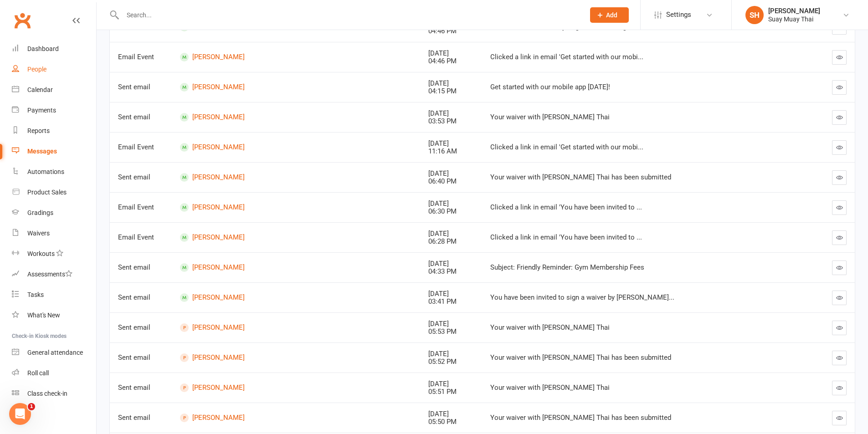
click at [45, 67] on div "People" at bounding box center [36, 69] width 19 height 7
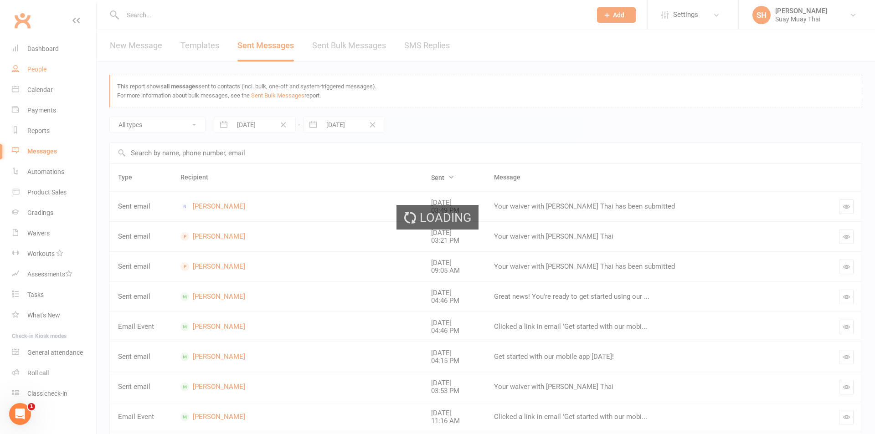
select select "true"
select select "100"
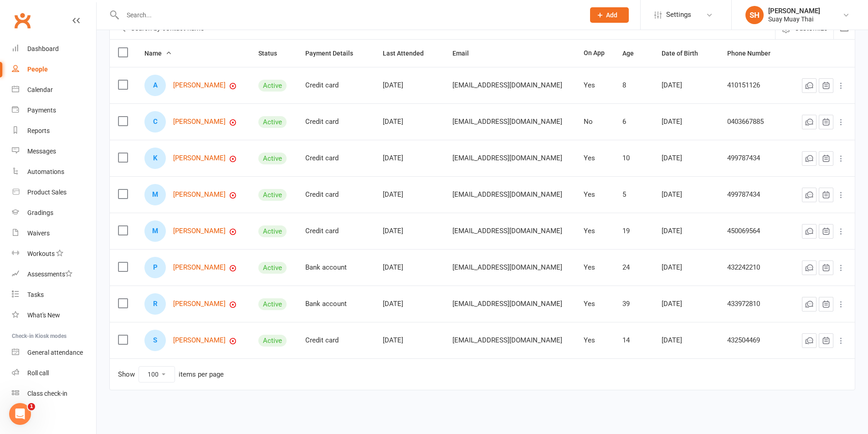
scroll to position [97, 0]
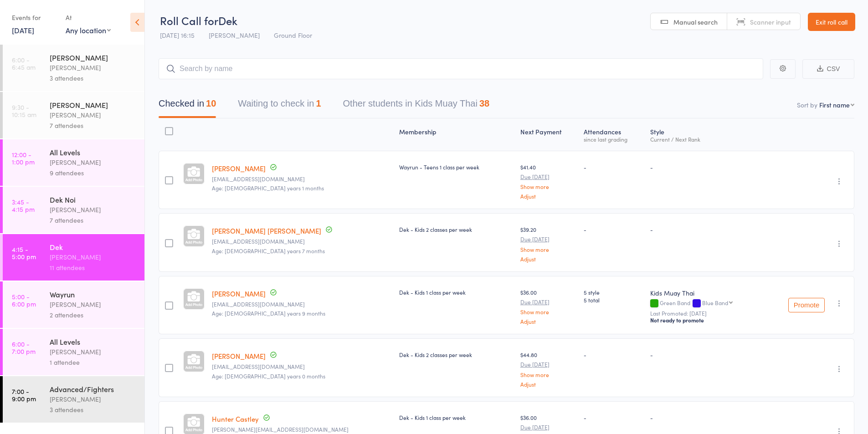
click at [277, 98] on button "Waiting to check in 1" at bounding box center [279, 106] width 83 height 24
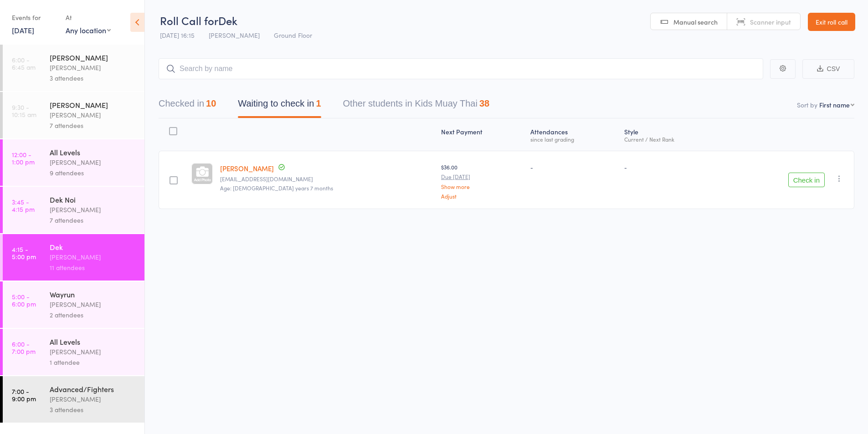
click at [811, 182] on button "Check in" at bounding box center [806, 180] width 36 height 15
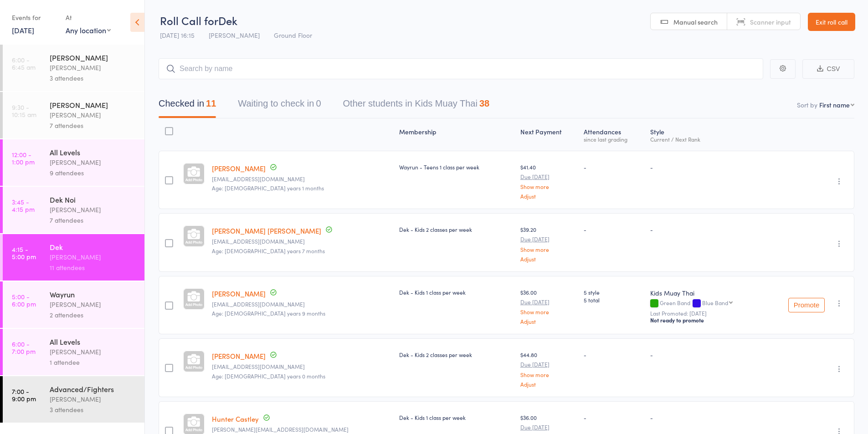
click at [60, 213] on div "Karl Puglia" at bounding box center [93, 210] width 87 height 10
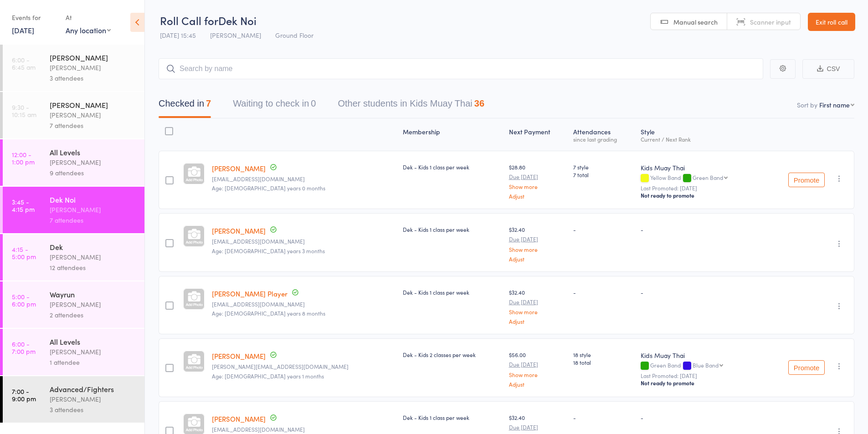
click at [52, 269] on div "12 attendees" at bounding box center [93, 267] width 87 height 10
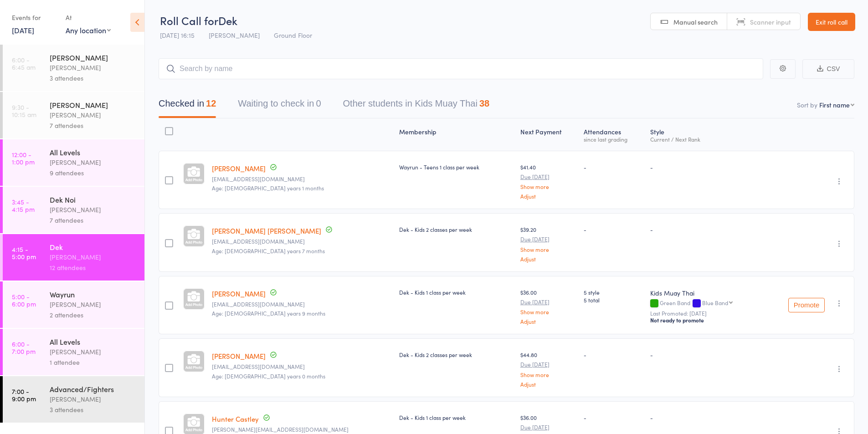
click at [60, 301] on div "[PERSON_NAME]" at bounding box center [93, 304] width 87 height 10
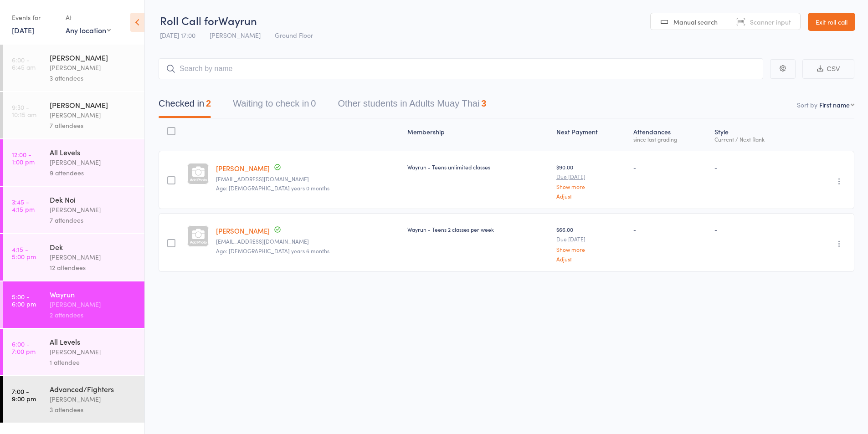
click at [76, 266] on div "12 attendees" at bounding box center [93, 267] width 87 height 10
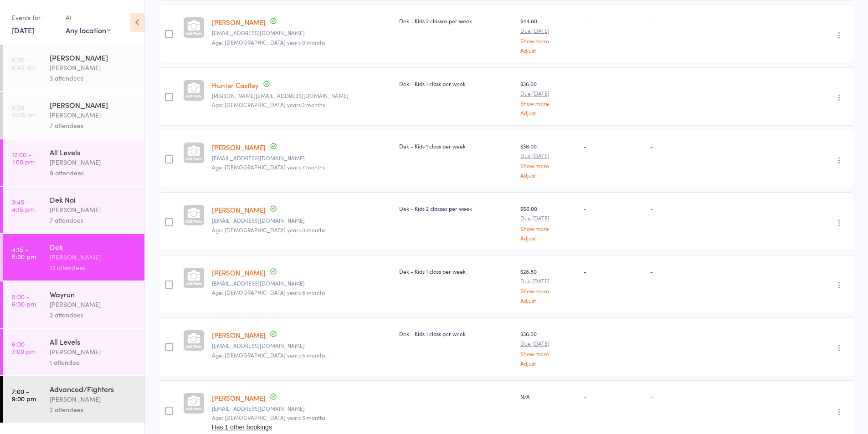
scroll to position [562, 0]
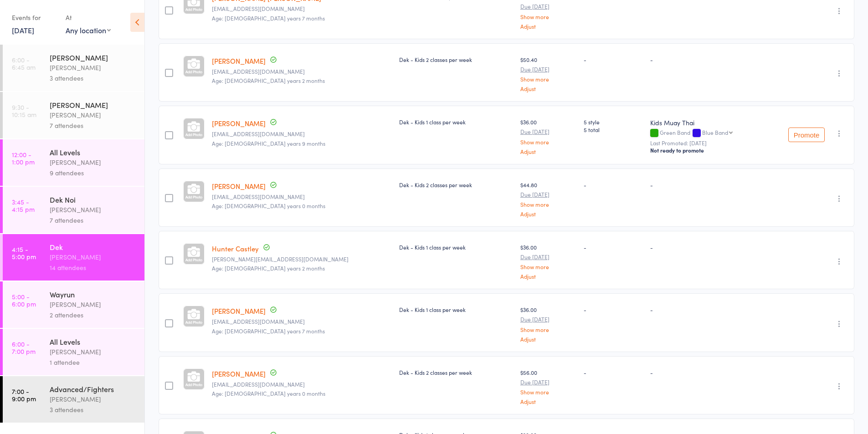
scroll to position [320, 0]
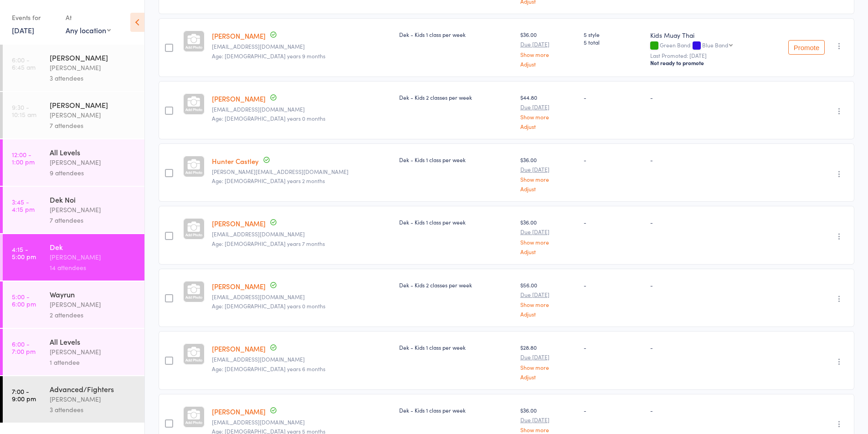
click at [835, 237] on icon "button" at bounding box center [839, 236] width 9 height 9
click at [803, 317] on li "Remove" at bounding box center [806, 315] width 75 height 12
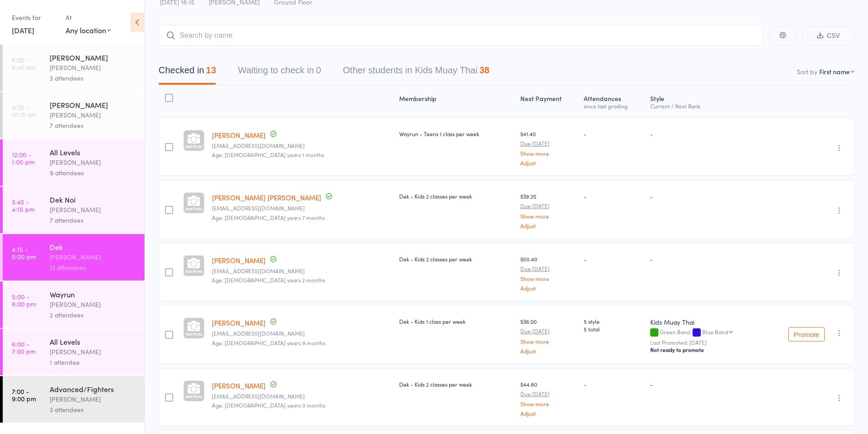
scroll to position [0, 0]
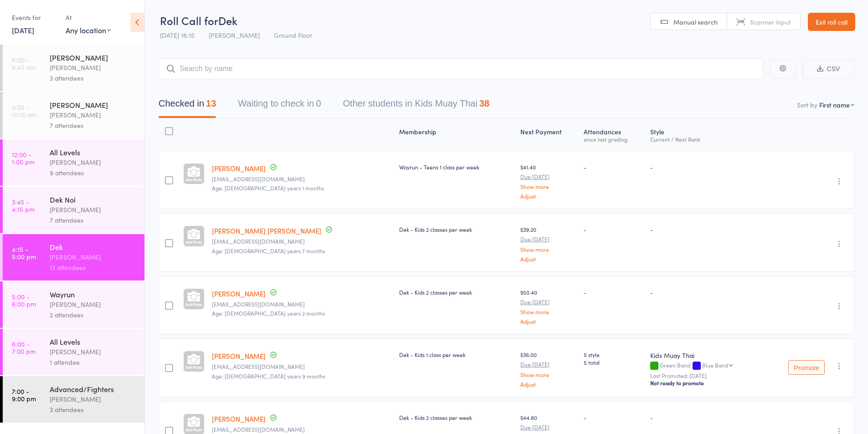
click at [67, 347] on div "Karl Puglia" at bounding box center [93, 352] width 87 height 10
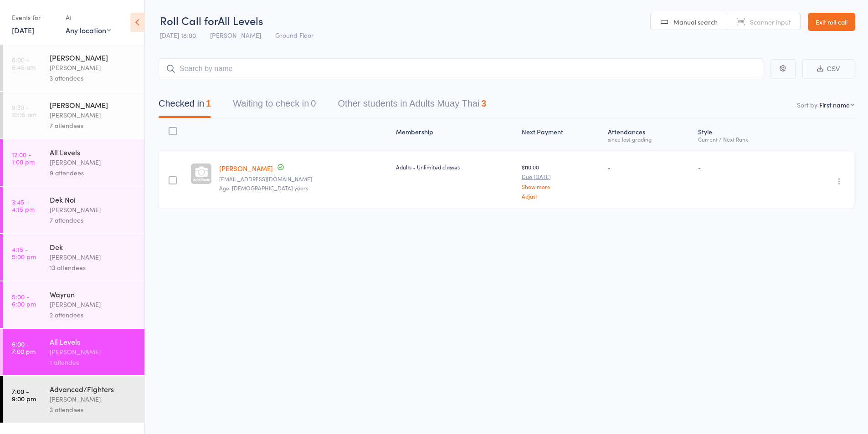
click at [66, 308] on div "Karl Puglia" at bounding box center [93, 304] width 87 height 10
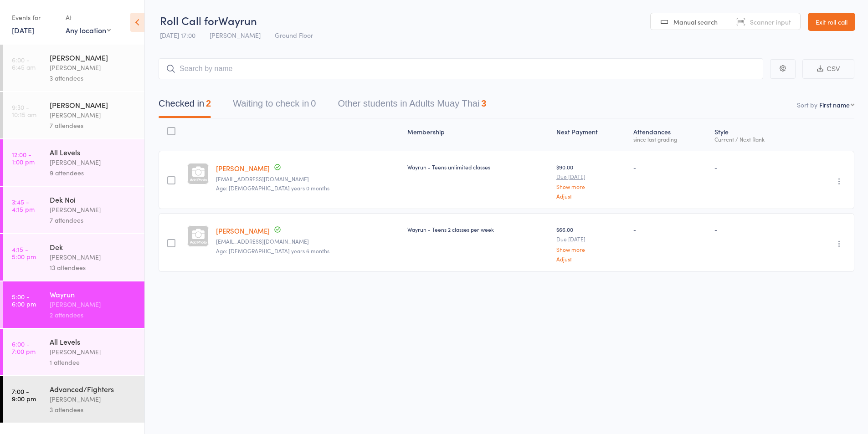
click at [64, 264] on div "13 attendees" at bounding box center [93, 267] width 87 height 10
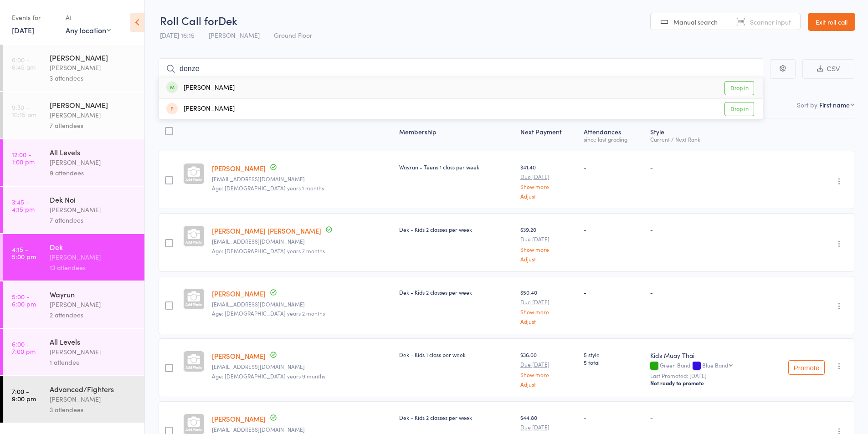
type input "denze"
click at [204, 90] on div "[PERSON_NAME]" at bounding box center [200, 88] width 68 height 10
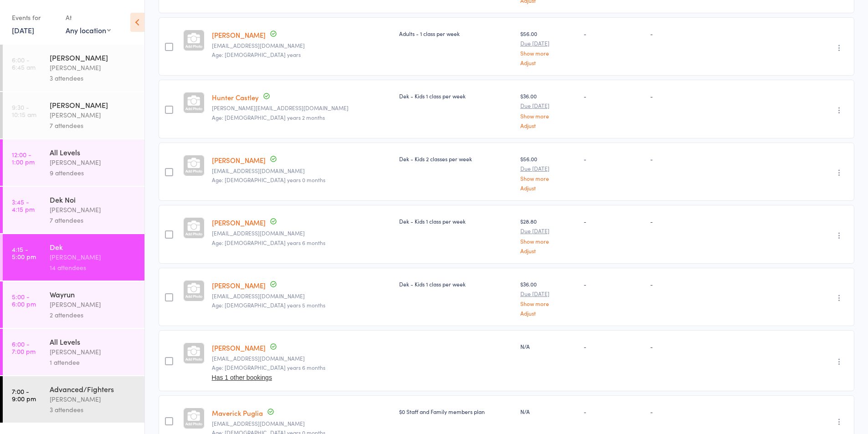
scroll to position [304, 0]
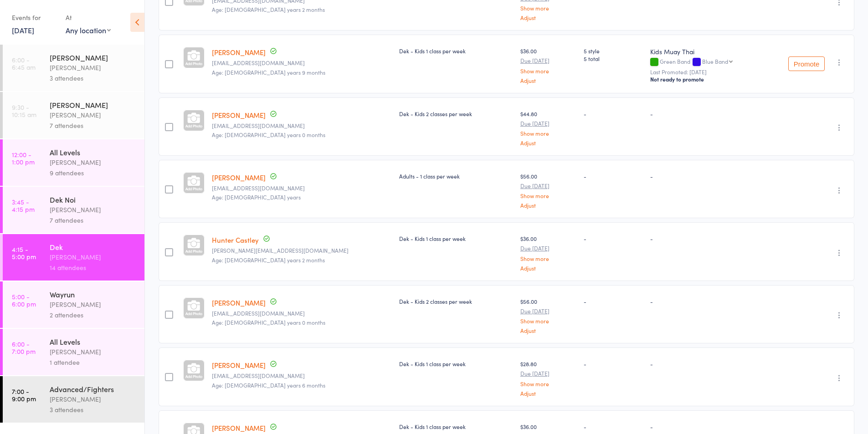
click at [841, 189] on icon "button" at bounding box center [839, 190] width 9 height 9
click at [800, 266] on li "Remove" at bounding box center [806, 269] width 75 height 12
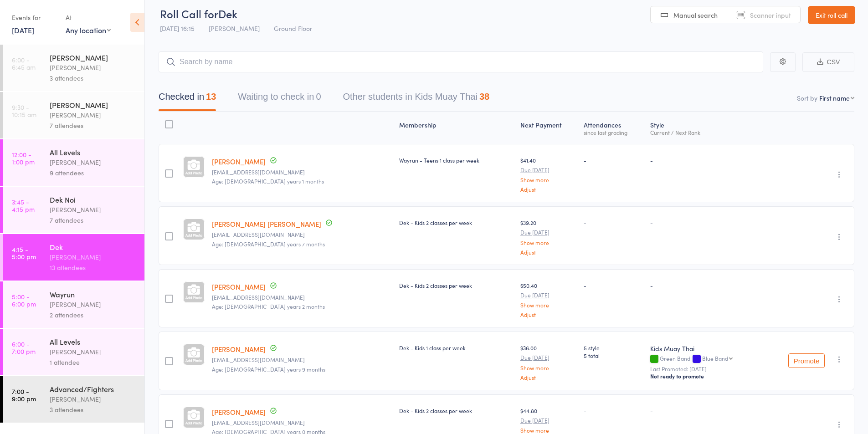
scroll to position [0, 0]
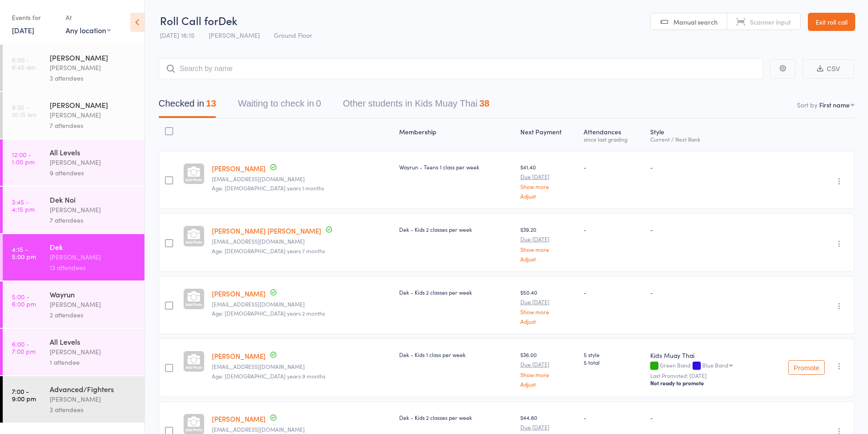
click at [60, 299] on div "Karl Puglia" at bounding box center [93, 304] width 87 height 10
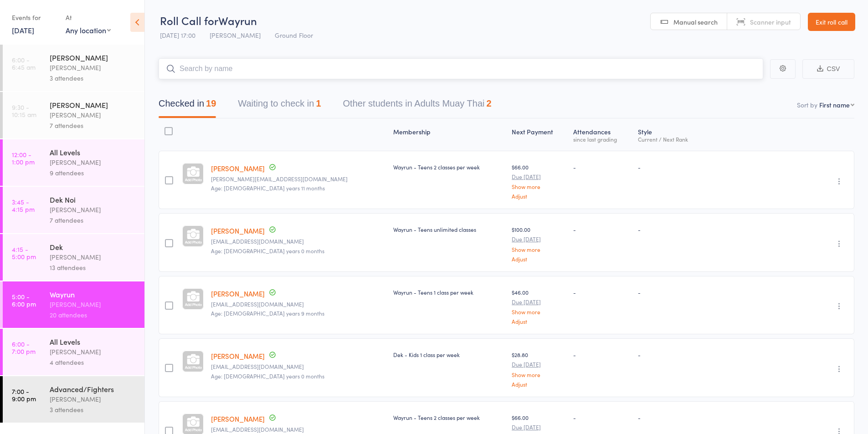
click at [303, 100] on button "Waiting to check in 1" at bounding box center [279, 106] width 83 height 24
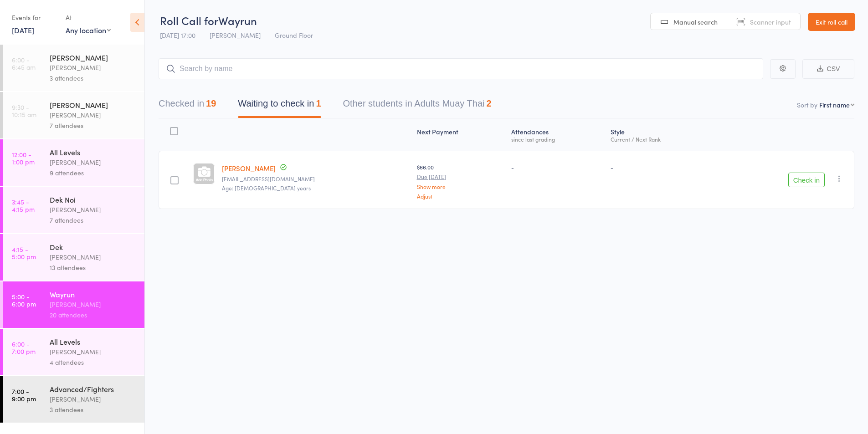
click at [837, 182] on icon "button" at bounding box center [839, 178] width 9 height 9
click at [788, 256] on li "Remove" at bounding box center [806, 257] width 75 height 12
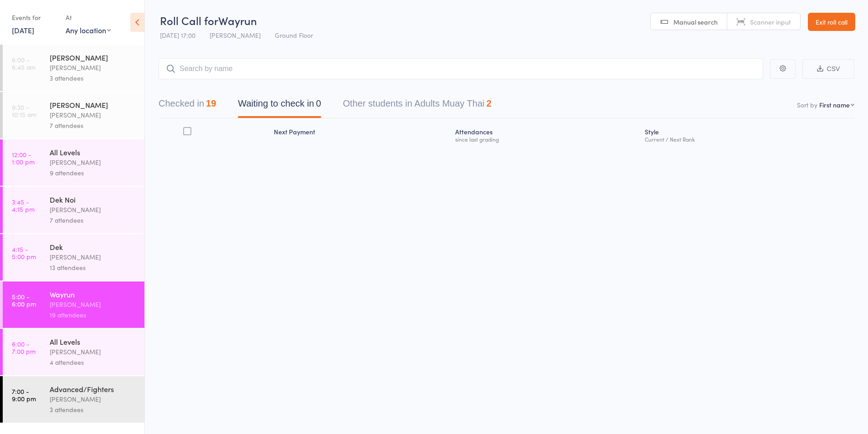
click at [68, 345] on div "All Levels" at bounding box center [93, 342] width 87 height 10
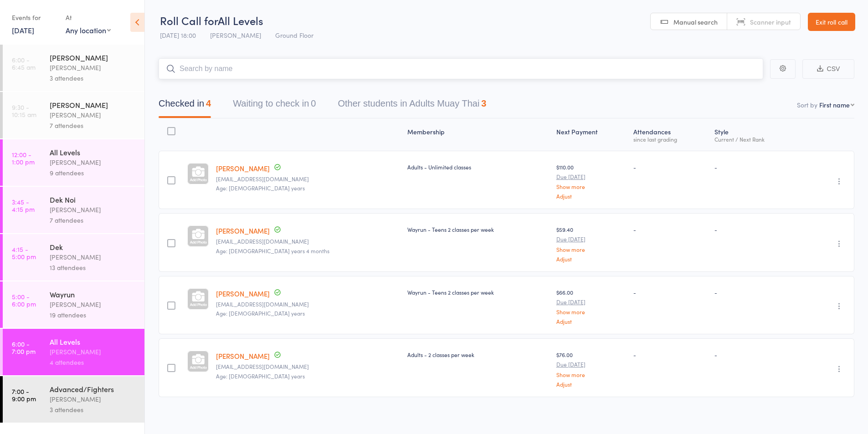
click at [256, 70] on input "search" at bounding box center [461, 68] width 605 height 21
click at [70, 304] on div "[PERSON_NAME]" at bounding box center [93, 304] width 87 height 10
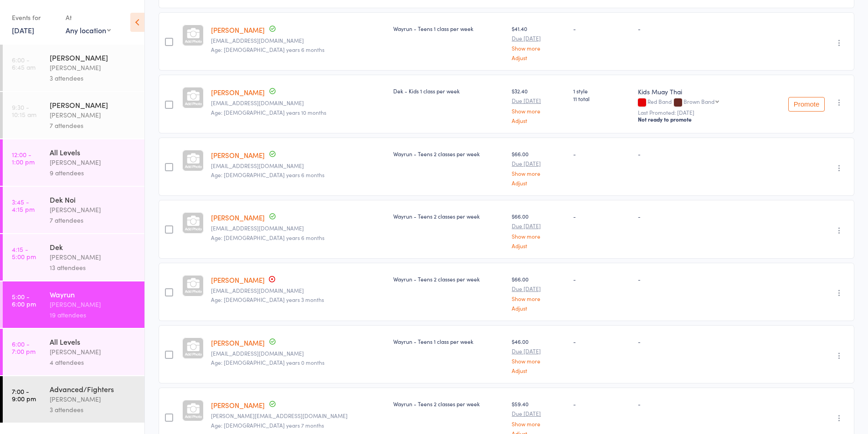
scroll to position [945, 0]
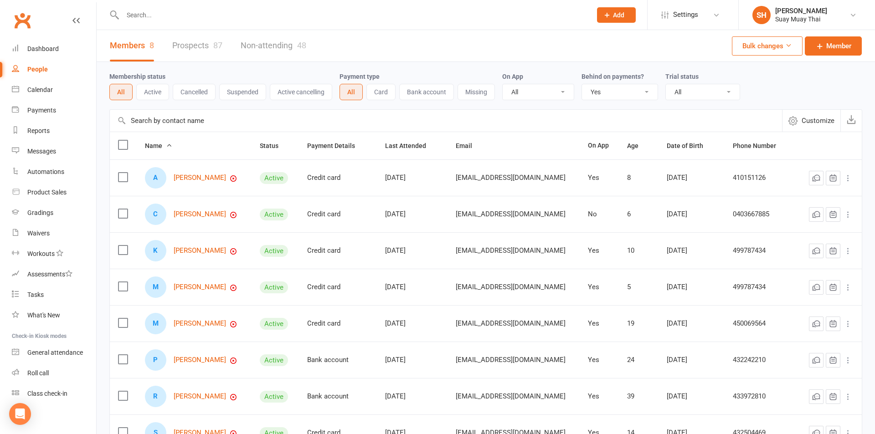
select select "true"
select select "100"
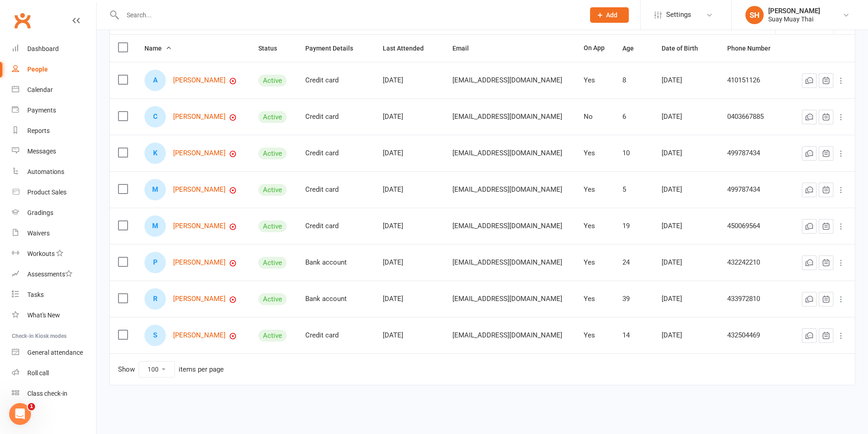
scroll to position [21, 0]
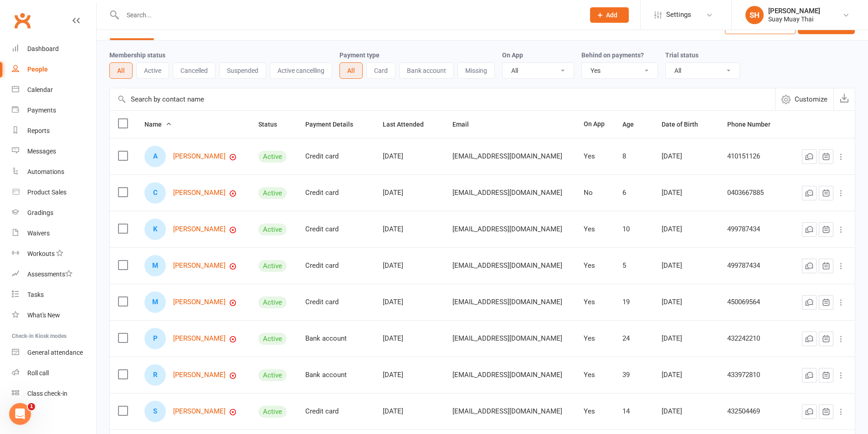
click at [548, 73] on select "All Yes No" at bounding box center [538, 70] width 71 height 15
click at [616, 73] on select "All No Yes" at bounding box center [620, 70] width 76 height 15
select select
click at [582, 63] on select "All No Yes" at bounding box center [620, 70] width 76 height 15
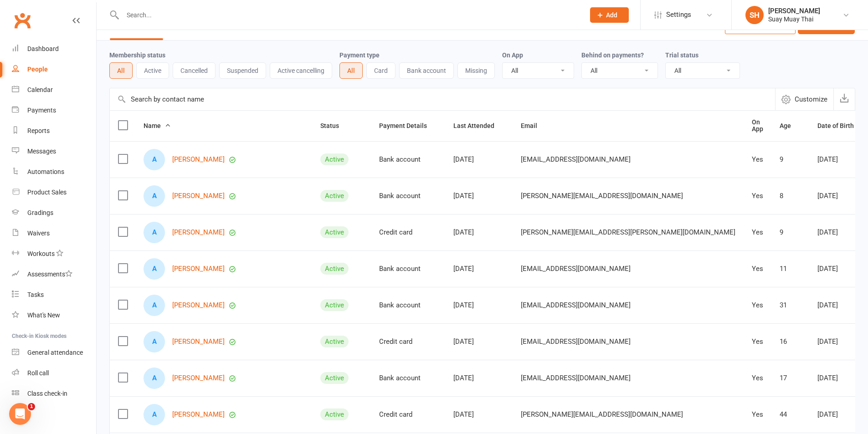
click at [178, 21] on div at bounding box center [343, 15] width 469 height 30
click at [179, 13] on input "text" at bounding box center [349, 15] width 458 height 13
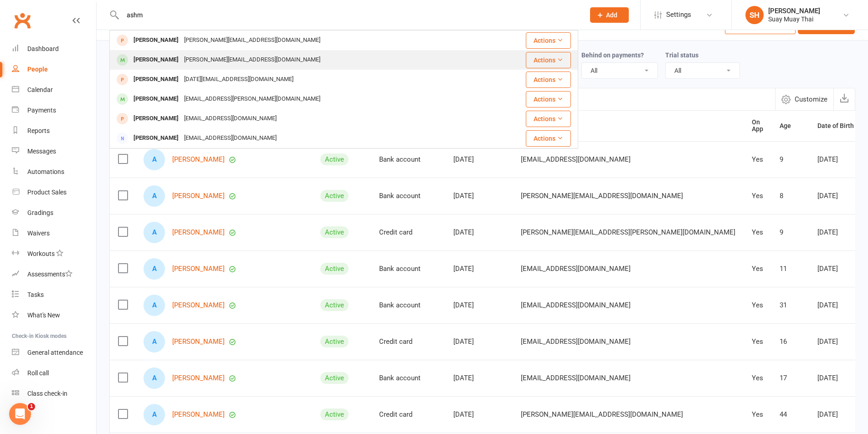
type input "ashm"
click at [173, 59] on div "[PERSON_NAME]" at bounding box center [156, 59] width 51 height 13
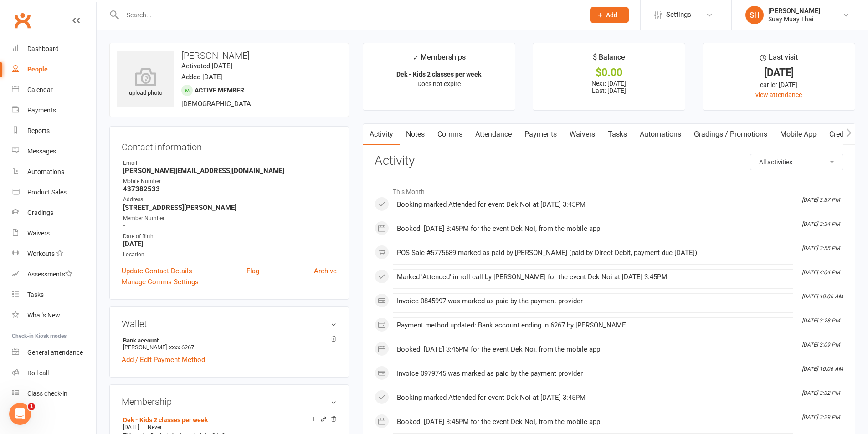
click at [542, 136] on link "Payments" at bounding box center [540, 134] width 45 height 21
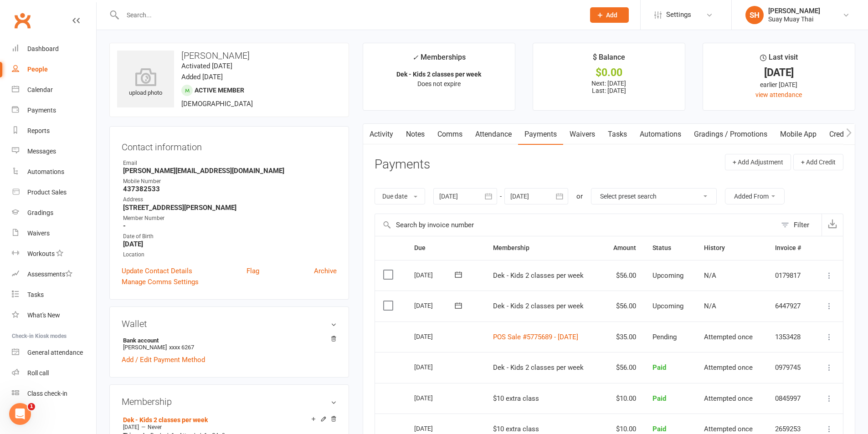
drag, startPoint x: 173, startPoint y: 14, endPoint x: 163, endPoint y: 9, distance: 10.8
click at [171, 14] on input "text" at bounding box center [349, 15] width 458 height 13
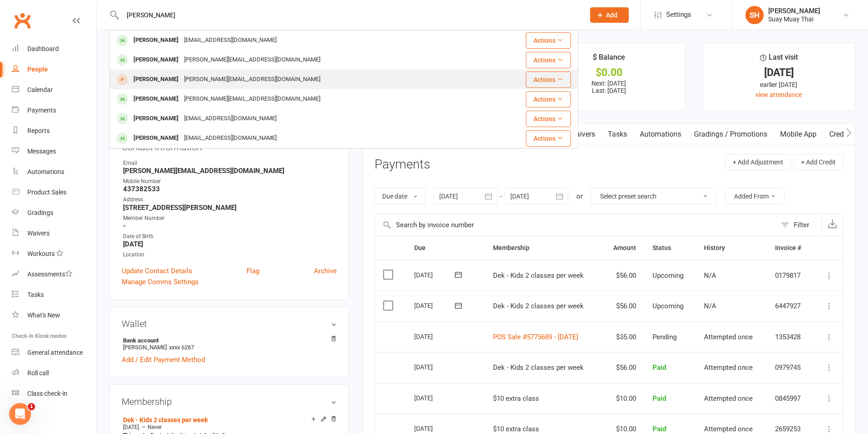
type input "[PERSON_NAME]"
click at [168, 82] on div "[PERSON_NAME]" at bounding box center [156, 79] width 51 height 13
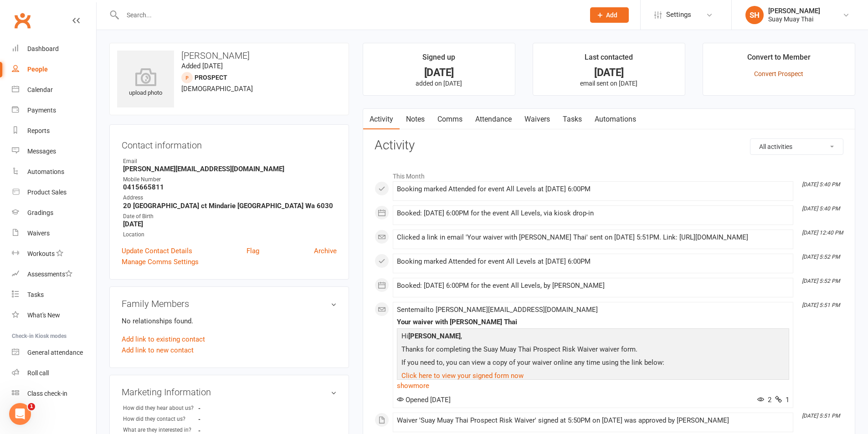
click at [764, 76] on link "Convert Prospect" at bounding box center [778, 73] width 49 height 7
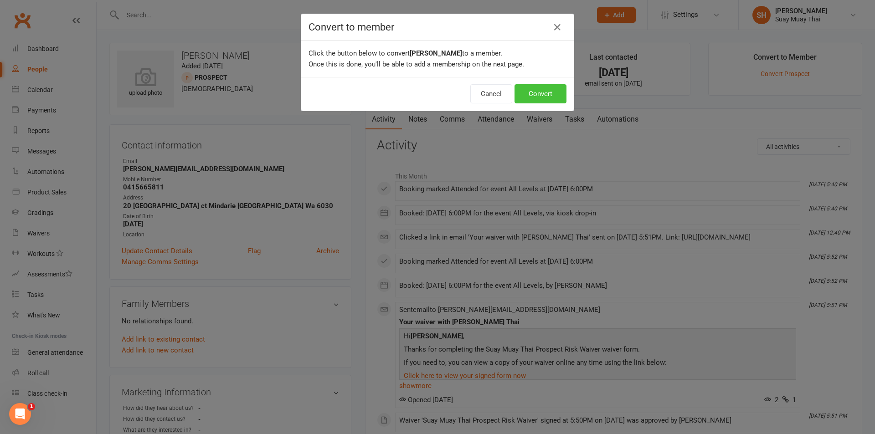
click at [520, 97] on button "Convert" at bounding box center [540, 93] width 52 height 19
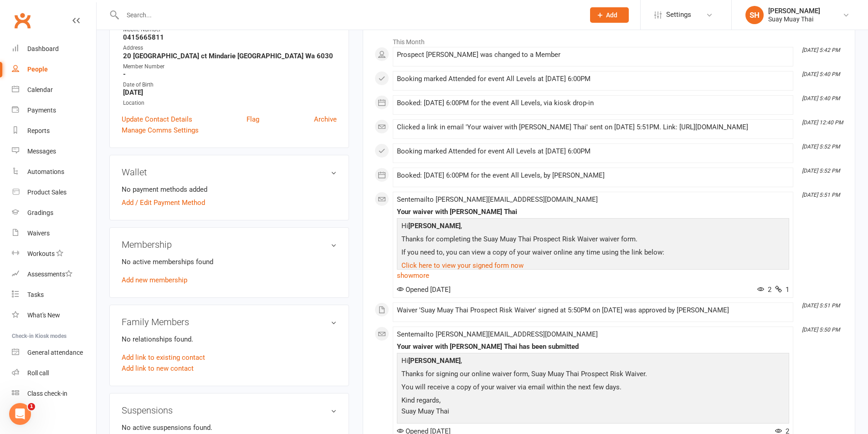
scroll to position [152, 0]
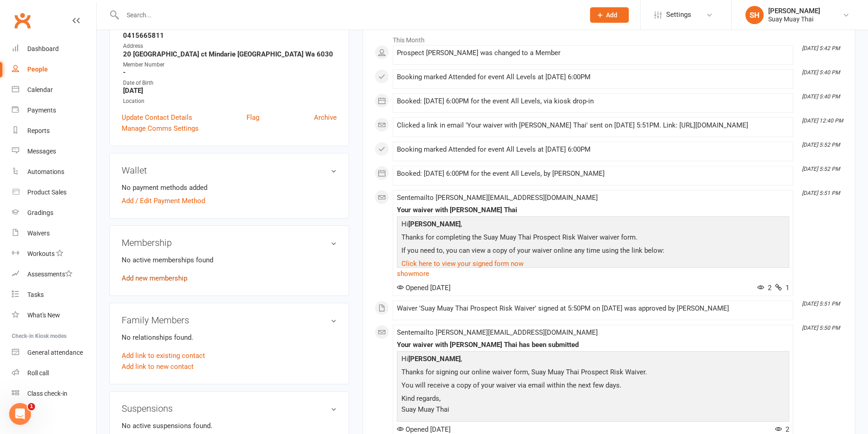
click at [156, 277] on link "Add new membership" at bounding box center [155, 278] width 66 height 8
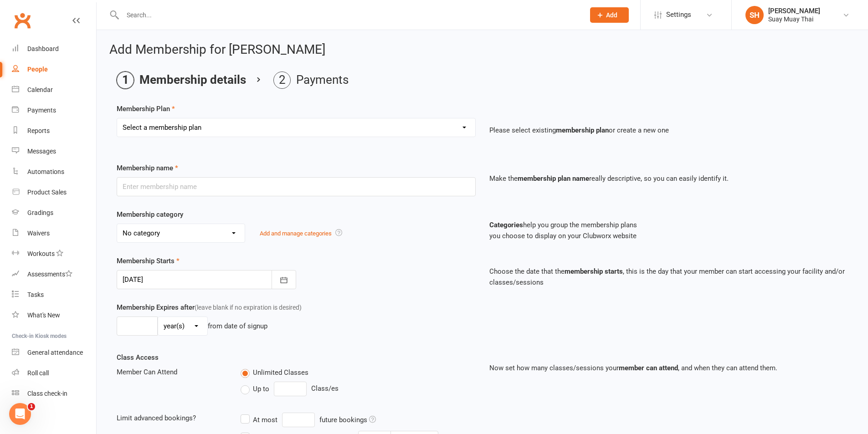
click at [171, 129] on select "Select a membership plan Create new Membership Plan Dek - Kids 1 class per week…" at bounding box center [296, 127] width 358 height 18
select select "12"
click at [117, 118] on select "Select a membership plan Create new Membership Plan Dek - Kids 1 class per week…" at bounding box center [296, 127] width 358 height 18
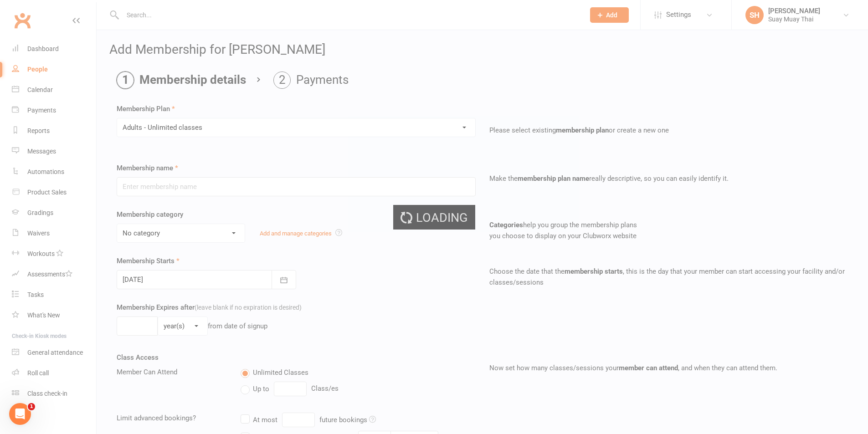
type input "Adults - Unlimited classes"
select select "0"
type input "0"
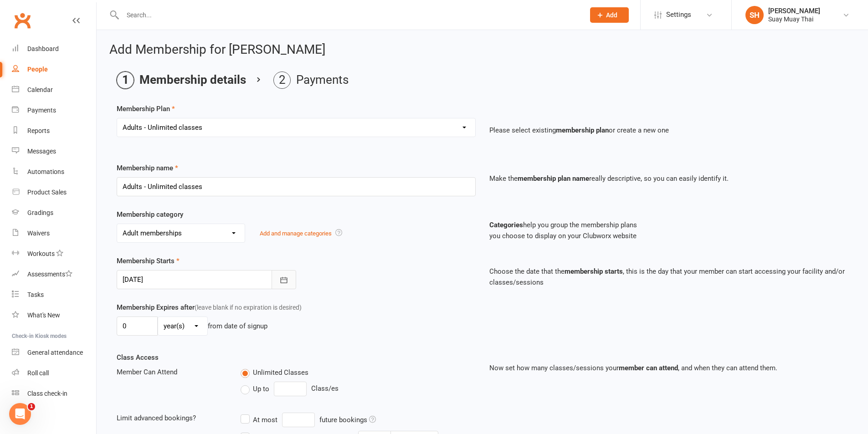
click at [282, 281] on icon "button" at bounding box center [283, 280] width 9 height 9
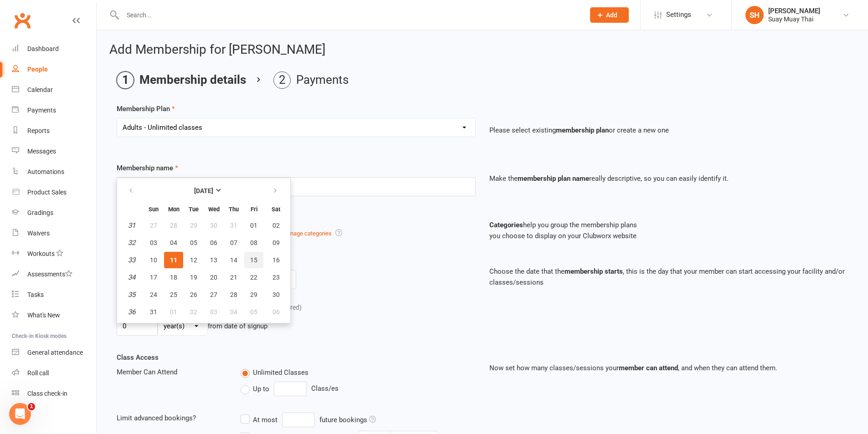
click at [250, 259] on span "15" at bounding box center [253, 259] width 7 height 7
type input "[DATE]"
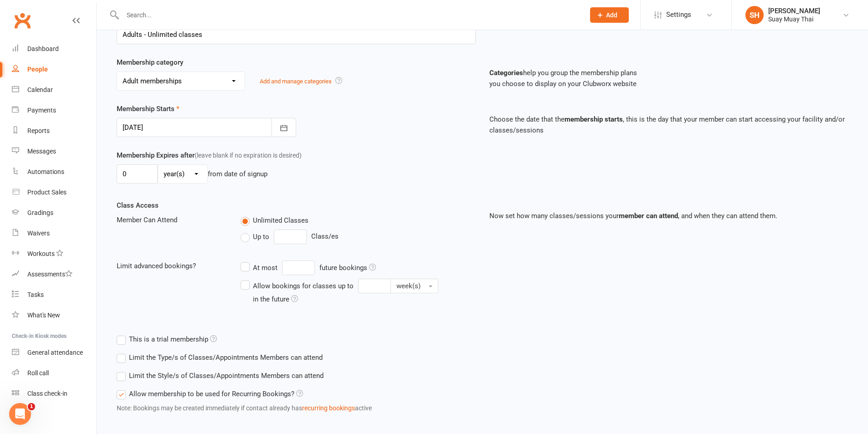
scroll to position [198, 0]
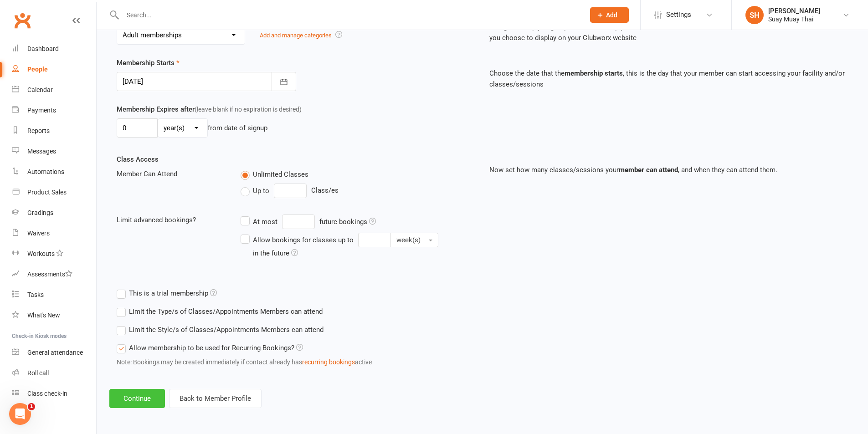
click at [143, 396] on button "Continue" at bounding box center [137, 398] width 56 height 19
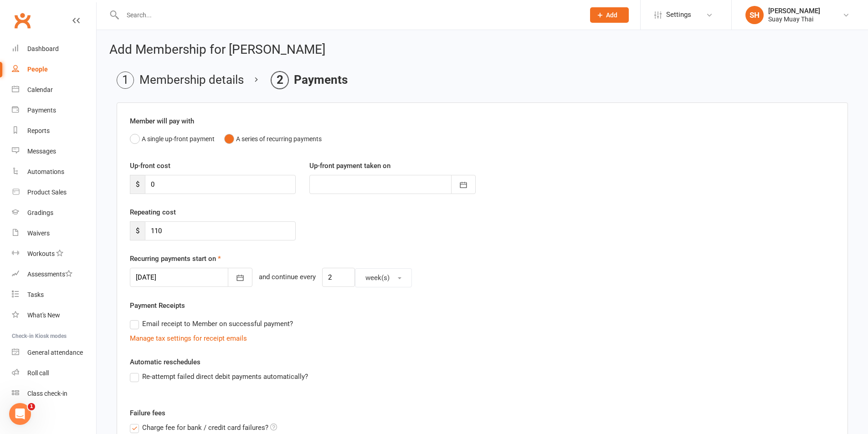
scroll to position [76, 0]
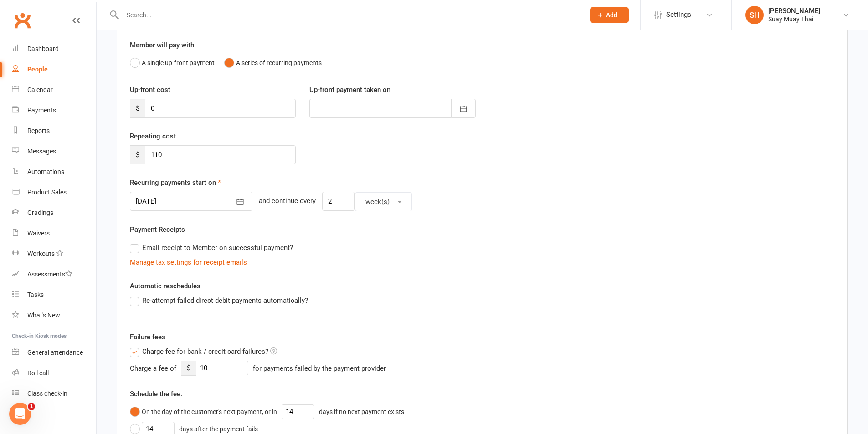
click at [335, 104] on div at bounding box center [392, 108] width 166 height 19
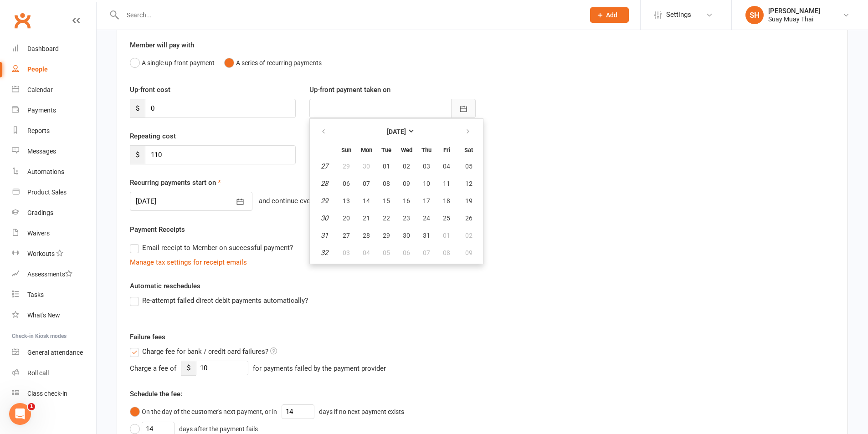
click at [465, 107] on icon "button" at bounding box center [463, 108] width 9 height 9
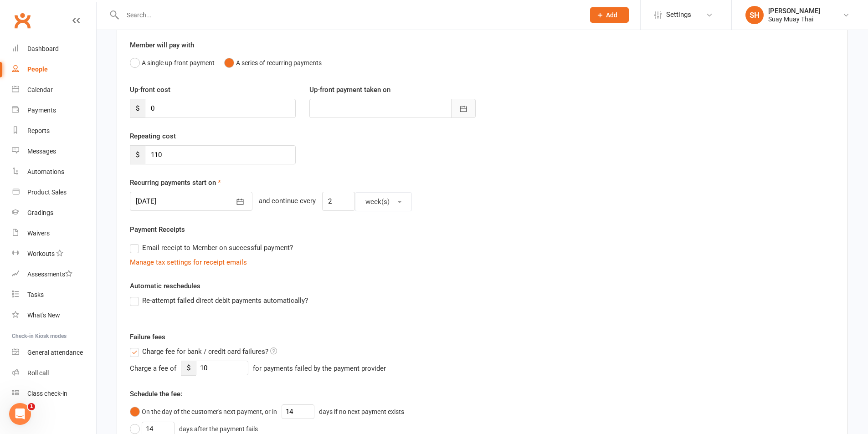
click at [466, 107] on icon "button" at bounding box center [463, 109] width 7 height 6
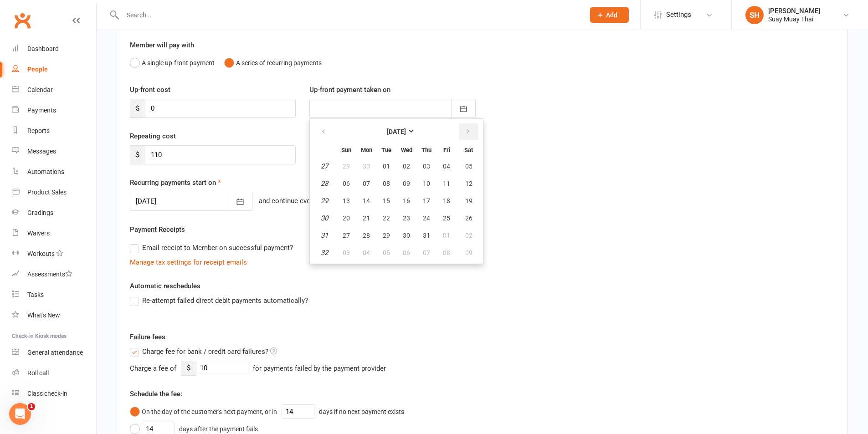
click at [472, 131] on button "button" at bounding box center [469, 131] width 20 height 16
click at [448, 202] on span "15" at bounding box center [446, 200] width 7 height 7
type input "[DATE]"
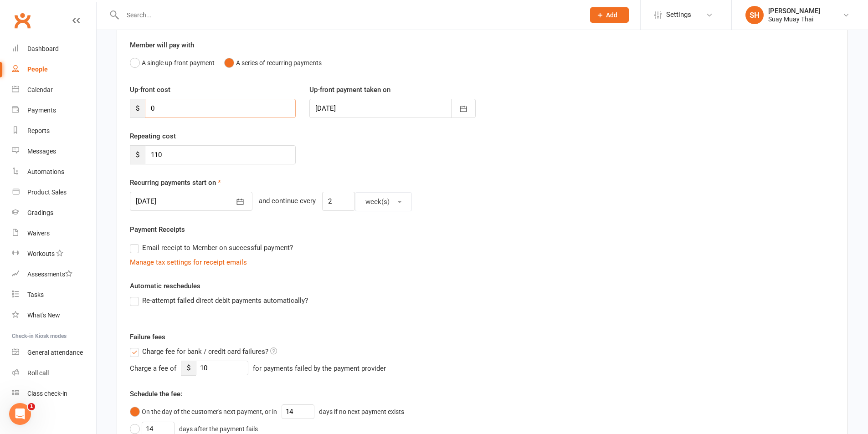
drag, startPoint x: 172, startPoint y: 112, endPoint x: 143, endPoint y: 111, distance: 28.7
click at [143, 111] on div "$ 0" at bounding box center [213, 108] width 166 height 19
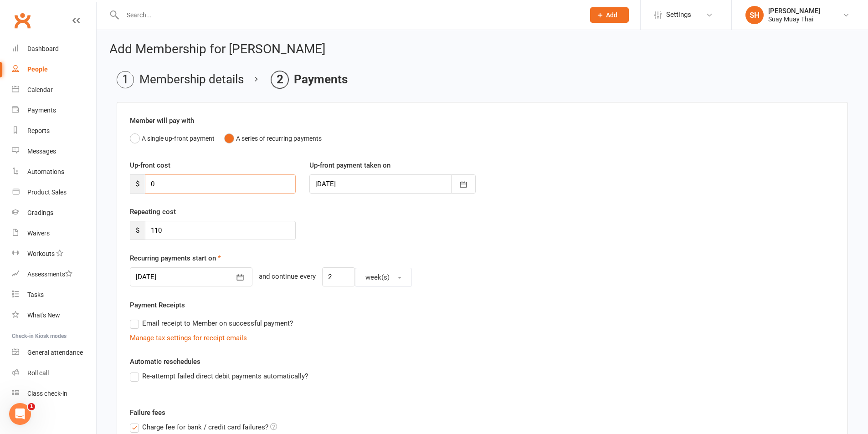
scroll to position [0, 0]
click at [155, 185] on input "0" at bounding box center [220, 184] width 151 height 19
drag, startPoint x: 148, startPoint y: 183, endPoint x: 164, endPoint y: 184, distance: 16.4
click at [164, 184] on input "0" at bounding box center [220, 184] width 151 height 19
type input "159"
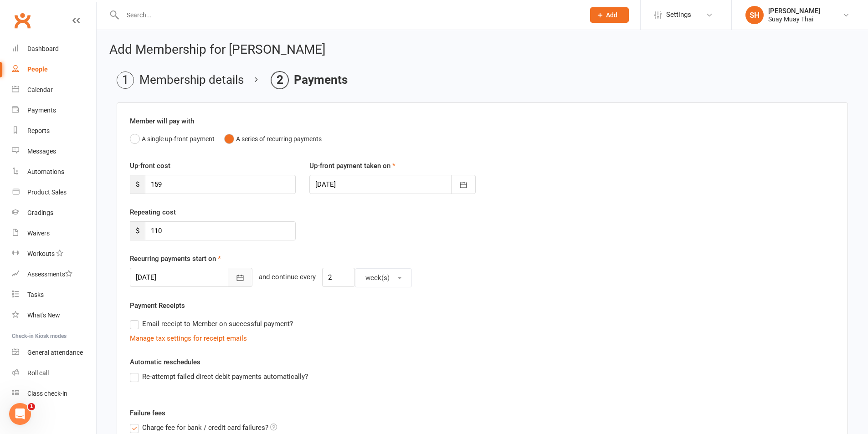
click at [236, 281] on button "button" at bounding box center [240, 277] width 25 height 19
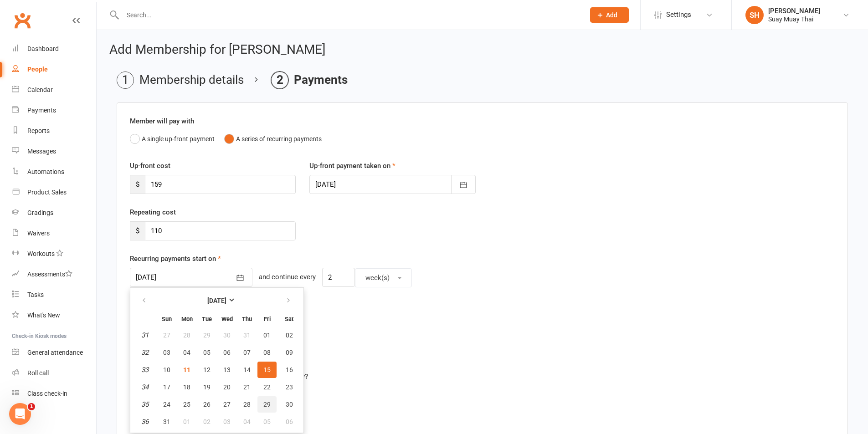
click at [268, 405] on span "29" at bounding box center [266, 404] width 7 height 7
type input "[DATE]"
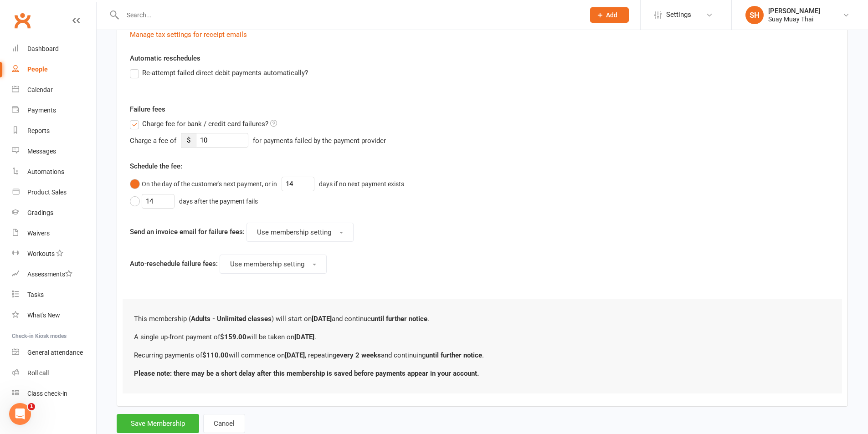
scroll to position [331, 0]
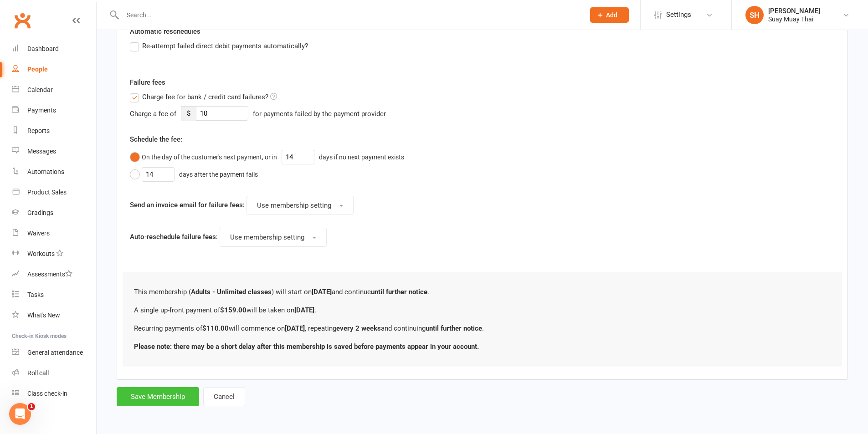
click at [170, 395] on button "Save Membership" at bounding box center [158, 396] width 82 height 19
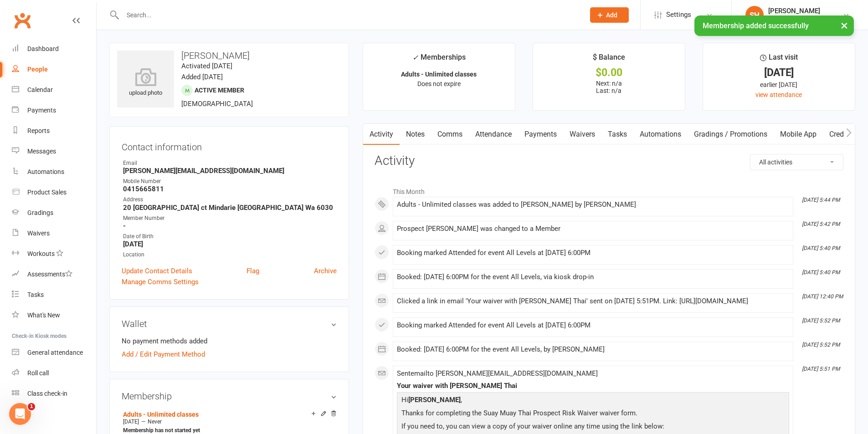
click at [593, 133] on link "Waivers" at bounding box center [582, 134] width 38 height 21
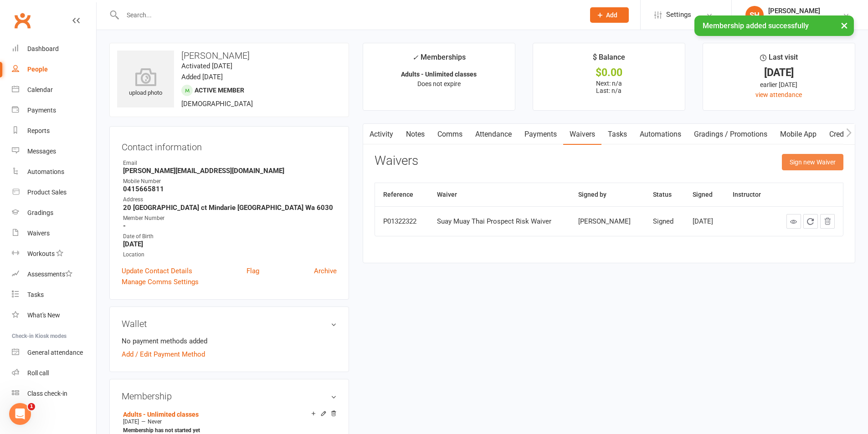
click at [795, 159] on button "Sign new Waiver" at bounding box center [813, 162] width 62 height 16
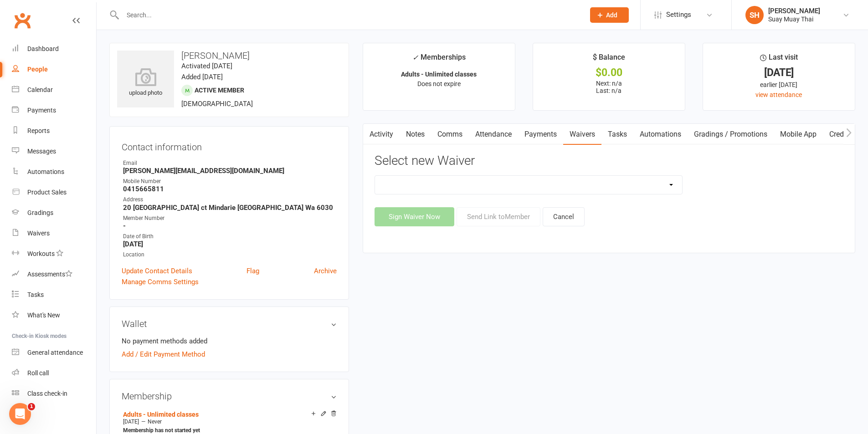
click at [531, 185] on select "New Member Risk Waiver Payment Authority Waiver Suay Muay Thai Prospect Risk Wa…" at bounding box center [528, 185] width 307 height 18
select select "14249"
click at [375, 176] on select "New Member Risk Waiver Payment Authority Waiver Suay Muay Thai Prospect Risk Wa…" at bounding box center [528, 185] width 307 height 18
click at [499, 214] on button "Send Link to Member" at bounding box center [498, 216] width 84 height 19
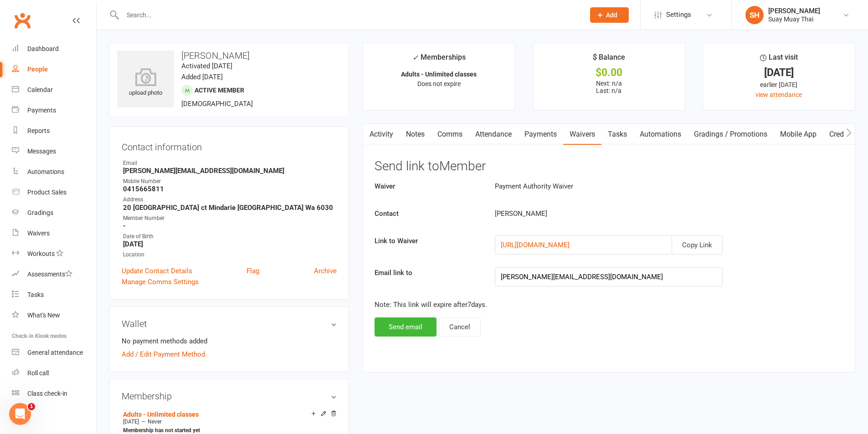
scroll to position [76, 0]
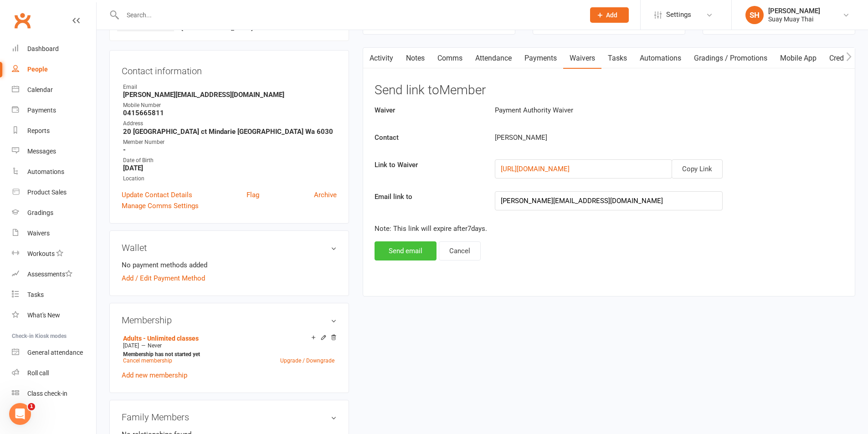
click at [413, 249] on button "Send email" at bounding box center [405, 250] width 62 height 19
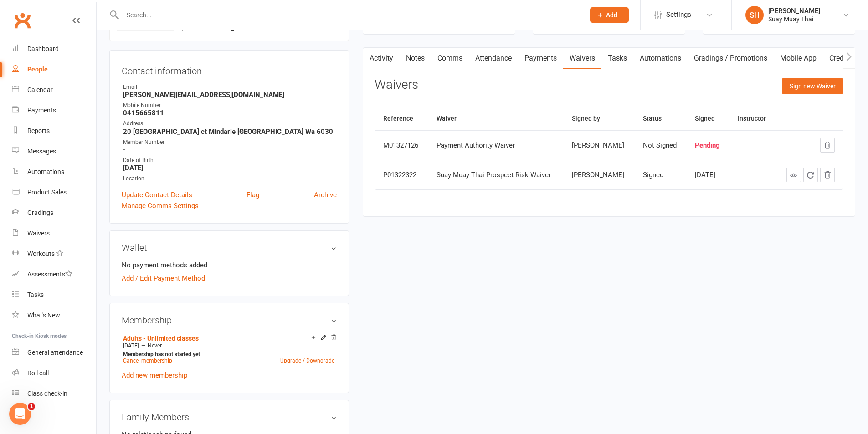
scroll to position [0, 0]
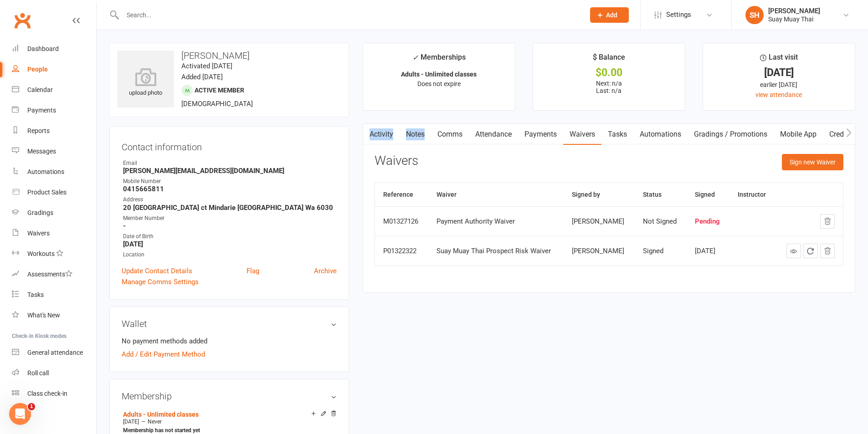
click at [436, 123] on main "✓ Memberships Adults - Unlimited classes Does not expire $ Balance $0.00 Next: …" at bounding box center [609, 172] width 506 height 259
drag, startPoint x: 436, startPoint y: 123, endPoint x: 472, endPoint y: 144, distance: 41.2
click at [454, 129] on div "Activity Notes Comms Attendance Payments Waivers Tasks Automations Gradings / P…" at bounding box center [609, 207] width 492 height 169
click at [474, 144] on link "Attendance" at bounding box center [493, 134] width 49 height 21
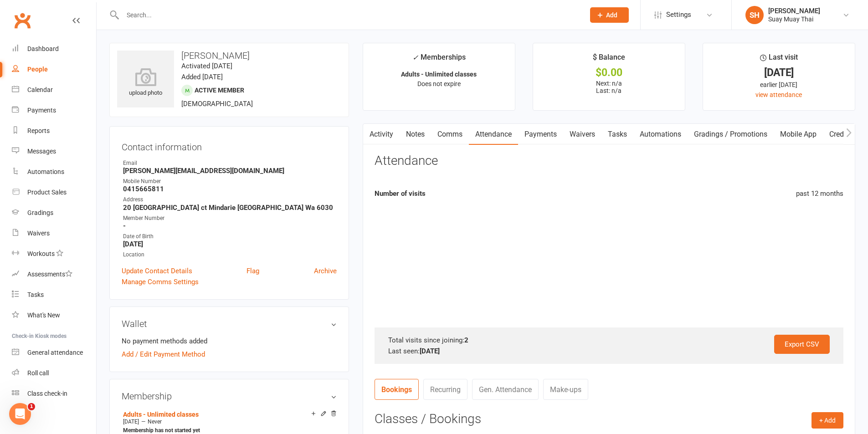
drag, startPoint x: 480, startPoint y: 150, endPoint x: 484, endPoint y: 154, distance: 6.1
click at [482, 153] on div "Activity Notes Comms Attendance Payments Waivers Tasks Automations Gradings / P…" at bounding box center [609, 377] width 492 height 508
click at [484, 154] on div "Attendance" at bounding box center [608, 164] width 469 height 21
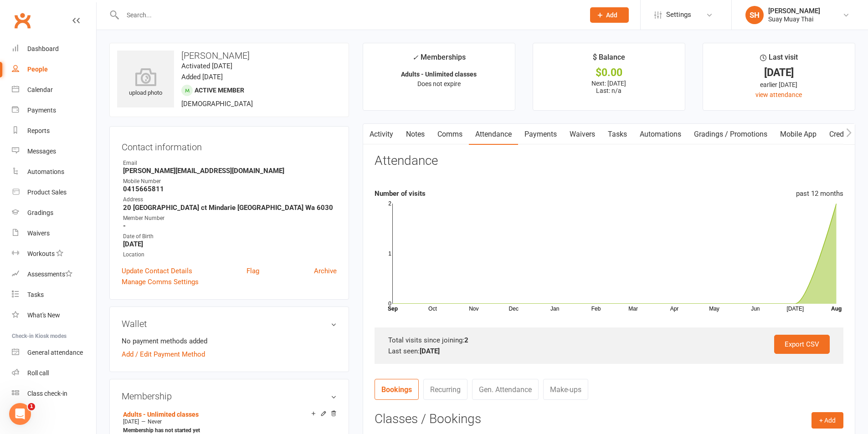
click at [484, 154] on div "Attendance" at bounding box center [608, 164] width 469 height 21
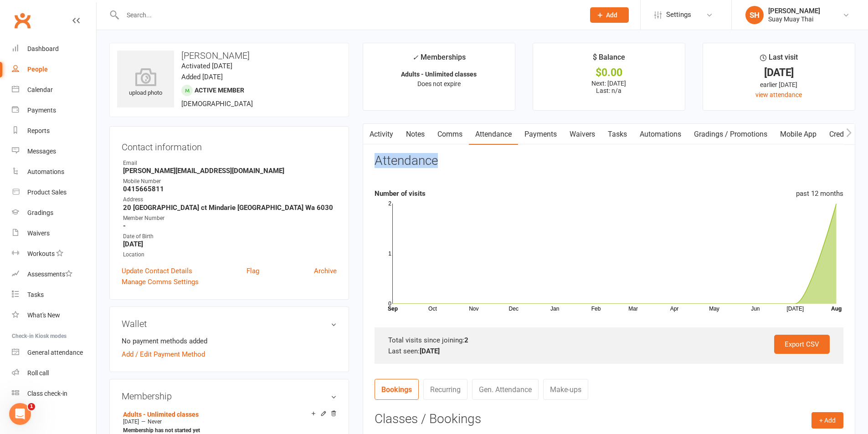
click at [484, 154] on div "Attendance" at bounding box center [608, 164] width 469 height 21
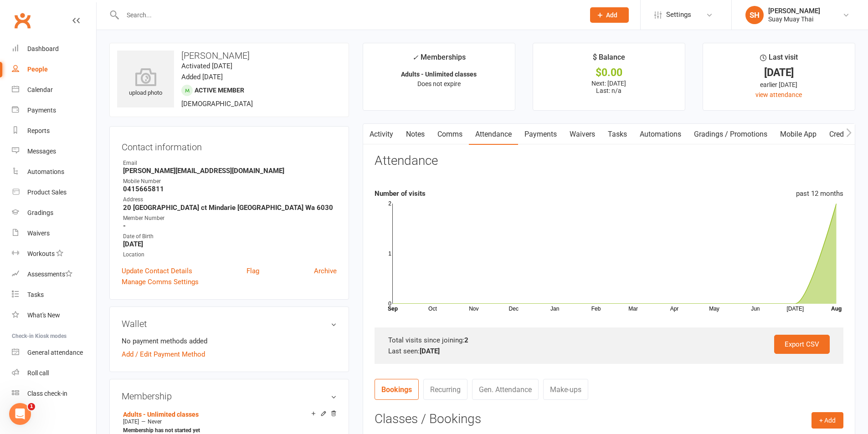
click at [23, 415] on icon "Open Intercom Messenger" at bounding box center [20, 414] width 15 height 15
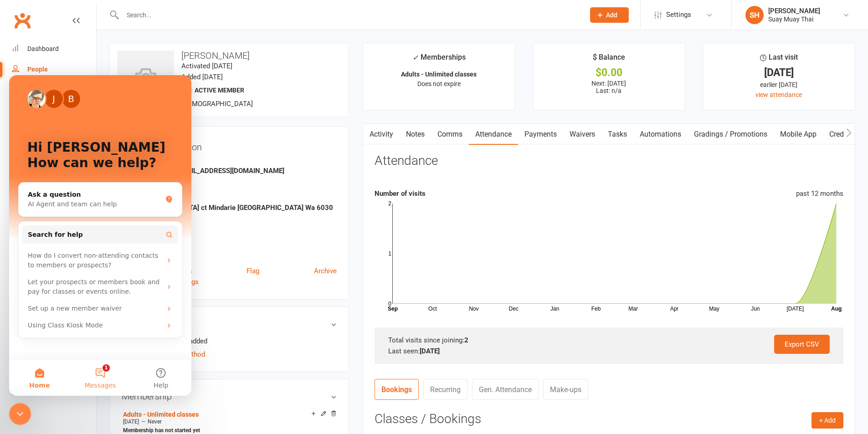
click at [102, 367] on button "1 Messages" at bounding box center [100, 377] width 61 height 36
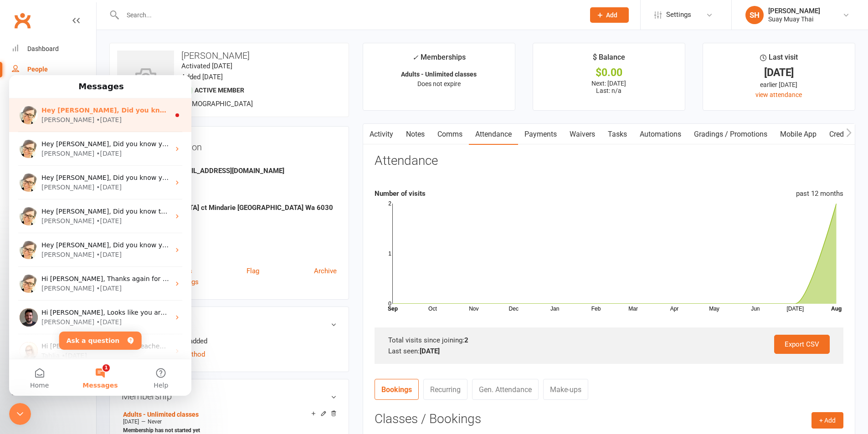
click at [108, 121] on div "Emily • 3d ago" at bounding box center [105, 120] width 128 height 10
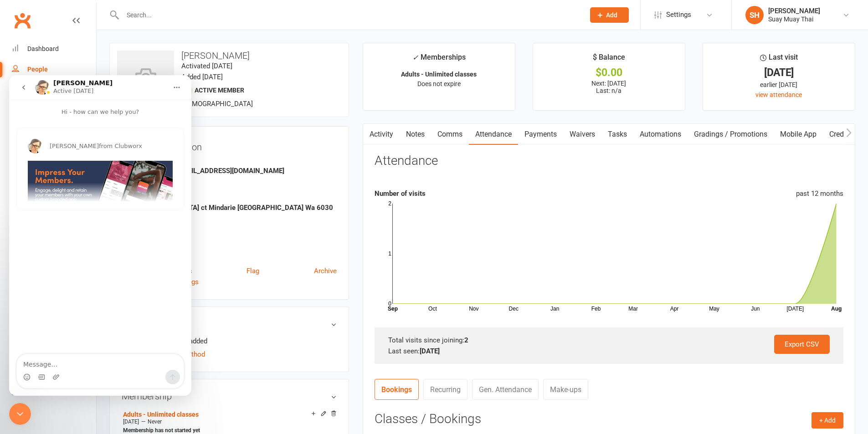
click at [23, 87] on icon "go back" at bounding box center [23, 87] width 3 height 5
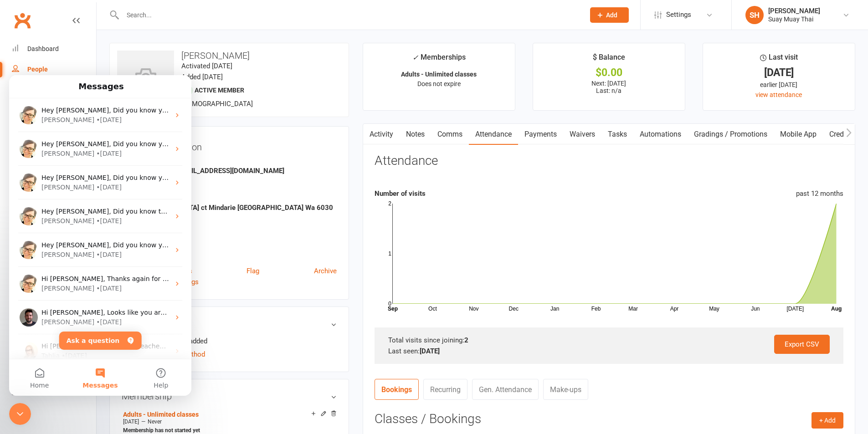
click at [19, 417] on icon "Close Intercom Messenger" at bounding box center [20, 414] width 11 height 11
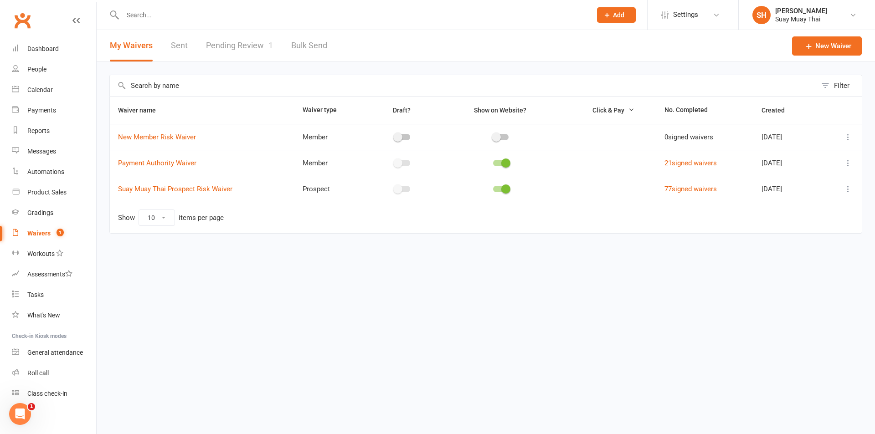
click at [45, 232] on div "Waivers" at bounding box center [38, 233] width 23 height 7
click at [240, 46] on link "Pending Review 1" at bounding box center [239, 45] width 67 height 31
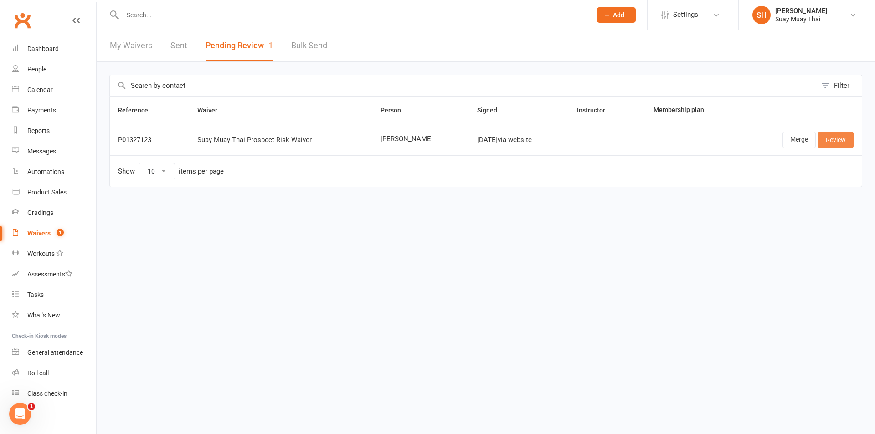
click at [836, 138] on link "Review" at bounding box center [836, 140] width 36 height 16
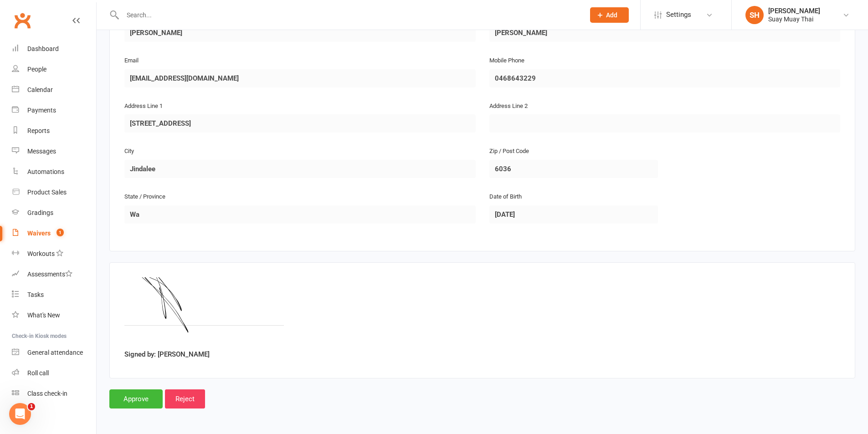
scroll to position [187, 0]
click at [132, 400] on input "Approve" at bounding box center [135, 398] width 53 height 19
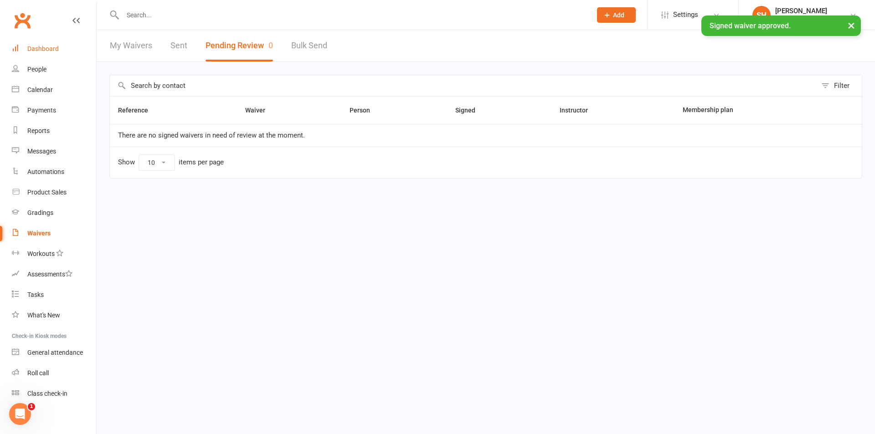
click at [36, 51] on div "Dashboard" at bounding box center [42, 48] width 31 height 7
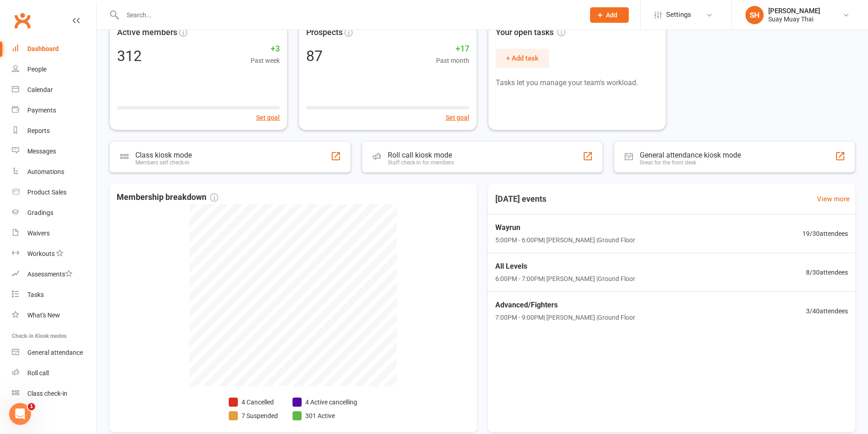
scroll to position [76, 0]
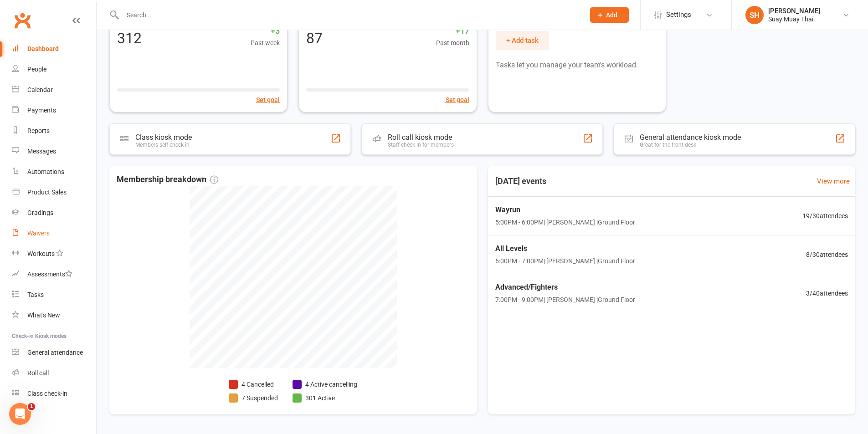
click at [45, 228] on link "Waivers" at bounding box center [54, 233] width 84 height 21
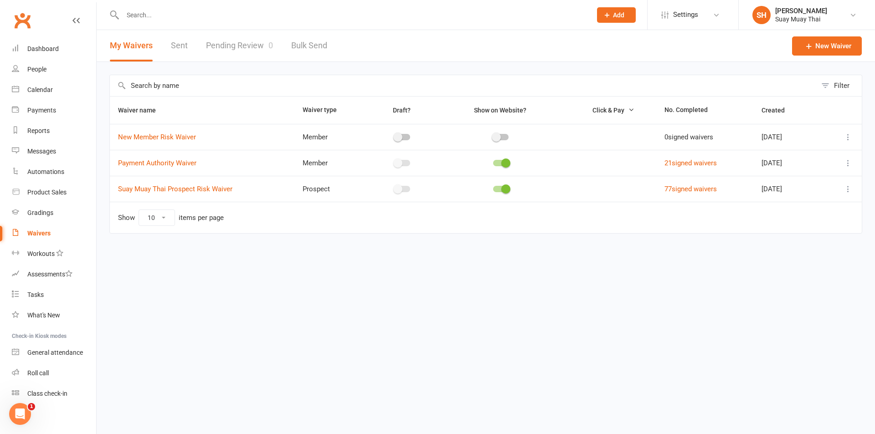
click at [174, 43] on link "Sent" at bounding box center [179, 45] width 17 height 31
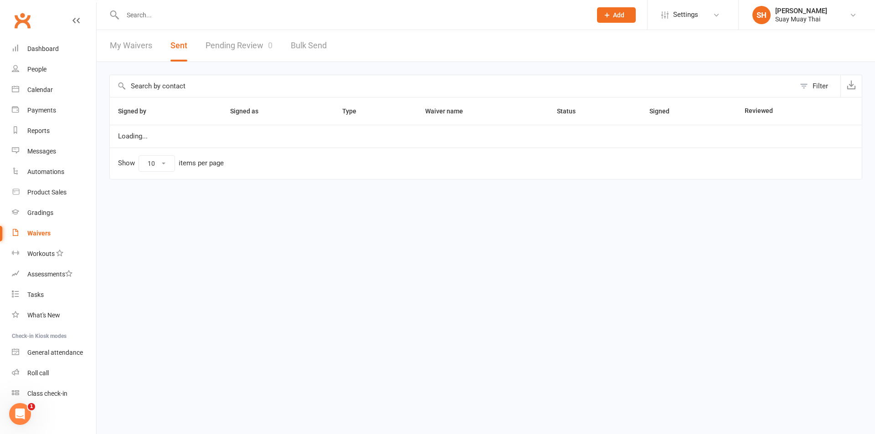
select select "100"
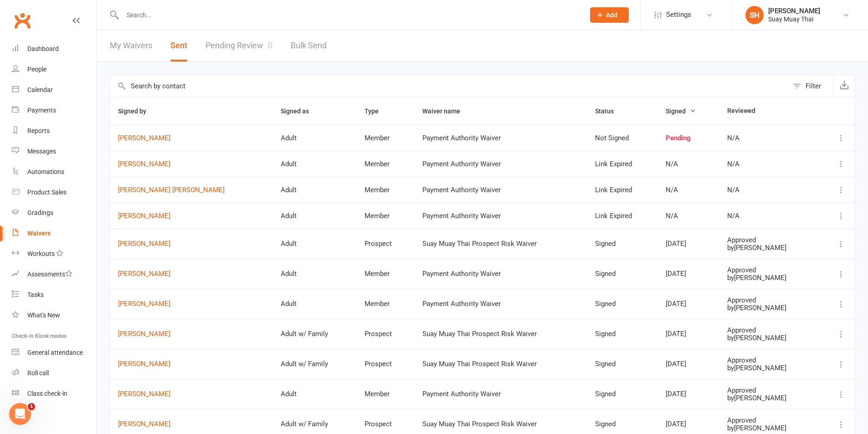
click at [128, 44] on link "My Waivers" at bounding box center [131, 45] width 42 height 31
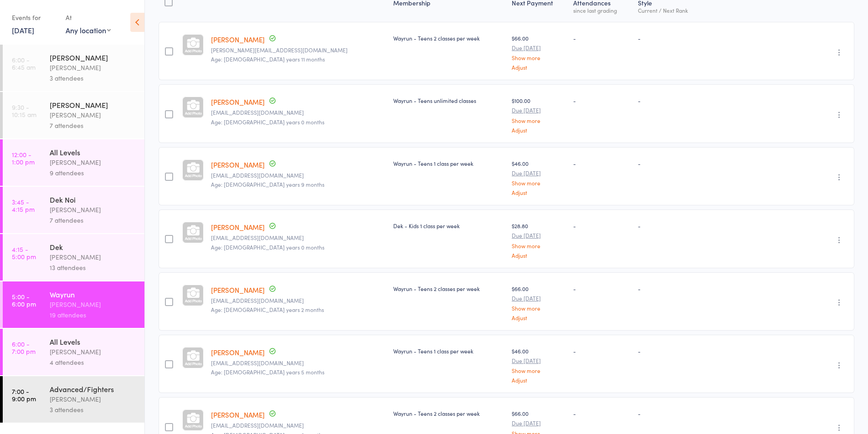
scroll to position [152, 0]
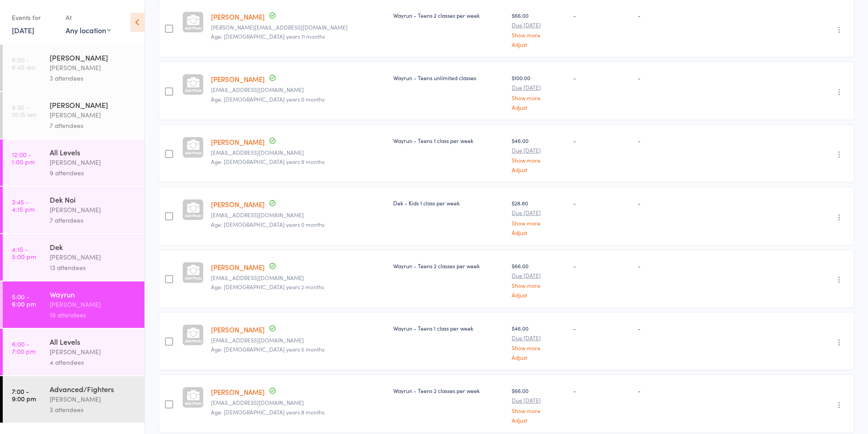
click at [67, 350] on div "[PERSON_NAME]" at bounding box center [93, 352] width 87 height 10
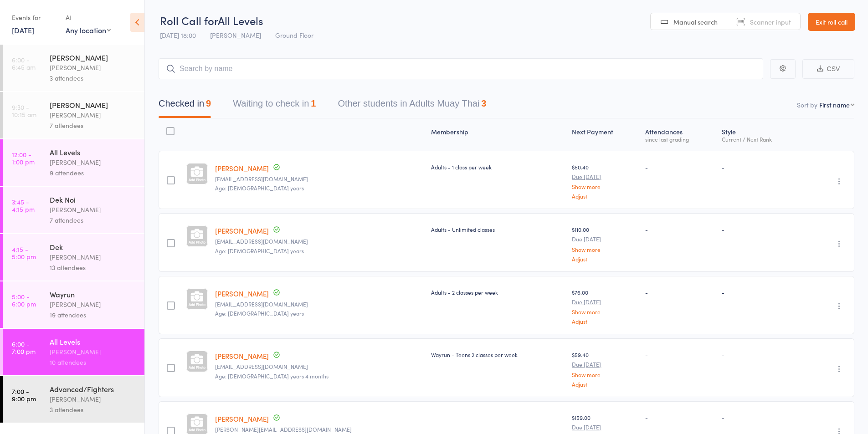
click at [213, 70] on input "search" at bounding box center [461, 68] width 605 height 21
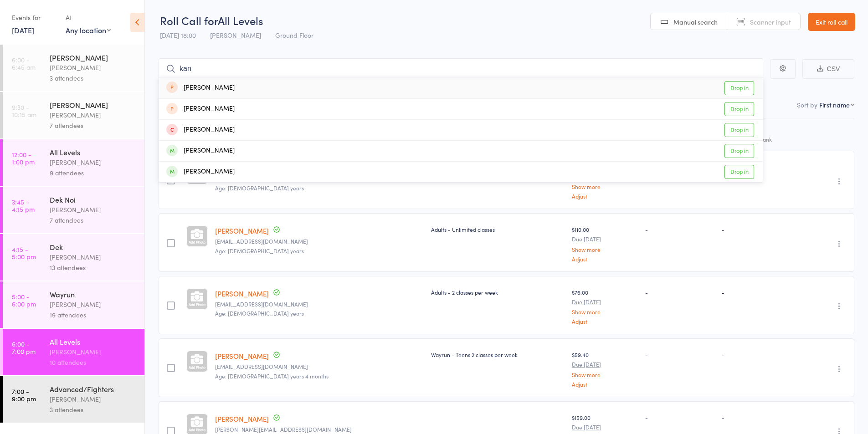
type input "kan"
click at [211, 109] on div "[PERSON_NAME]" at bounding box center [200, 109] width 68 height 10
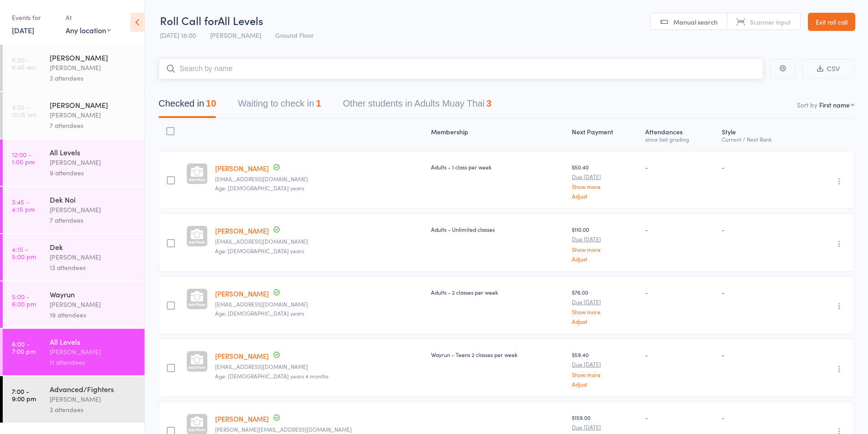
click at [271, 103] on button "Waiting to check in 1" at bounding box center [279, 106] width 83 height 24
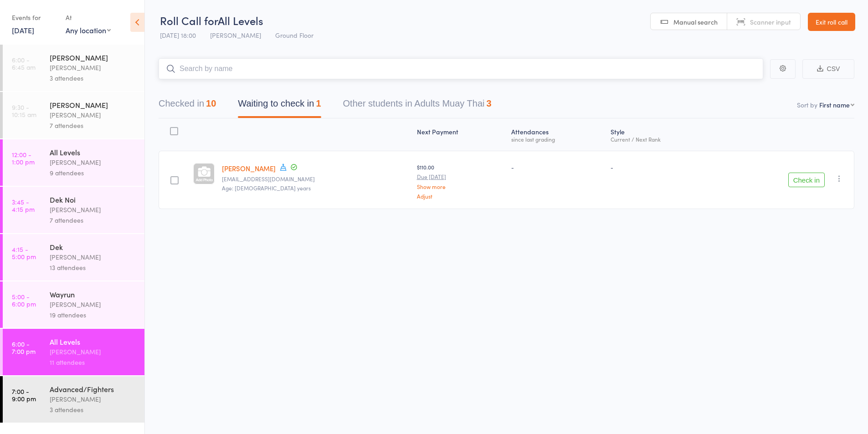
drag, startPoint x: 175, startPoint y: 106, endPoint x: 188, endPoint y: 75, distance: 33.5
click at [176, 106] on button "Checked in 10" at bounding box center [187, 106] width 57 height 24
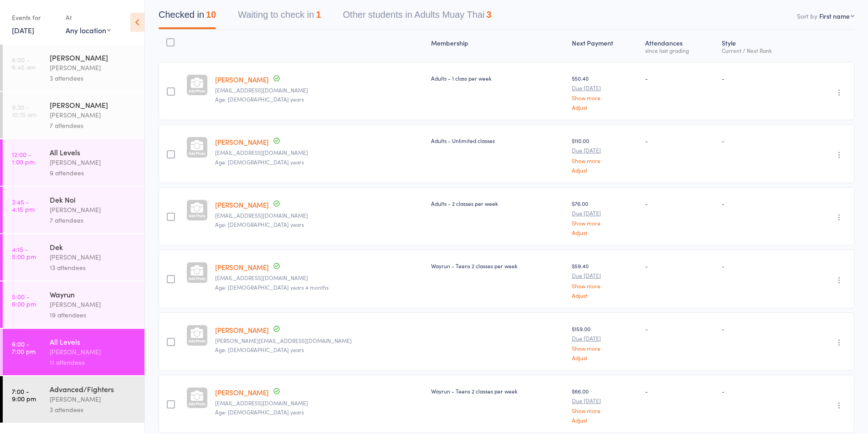
scroll to position [67, 0]
